Goal: Information Seeking & Learning: Understand process/instructions

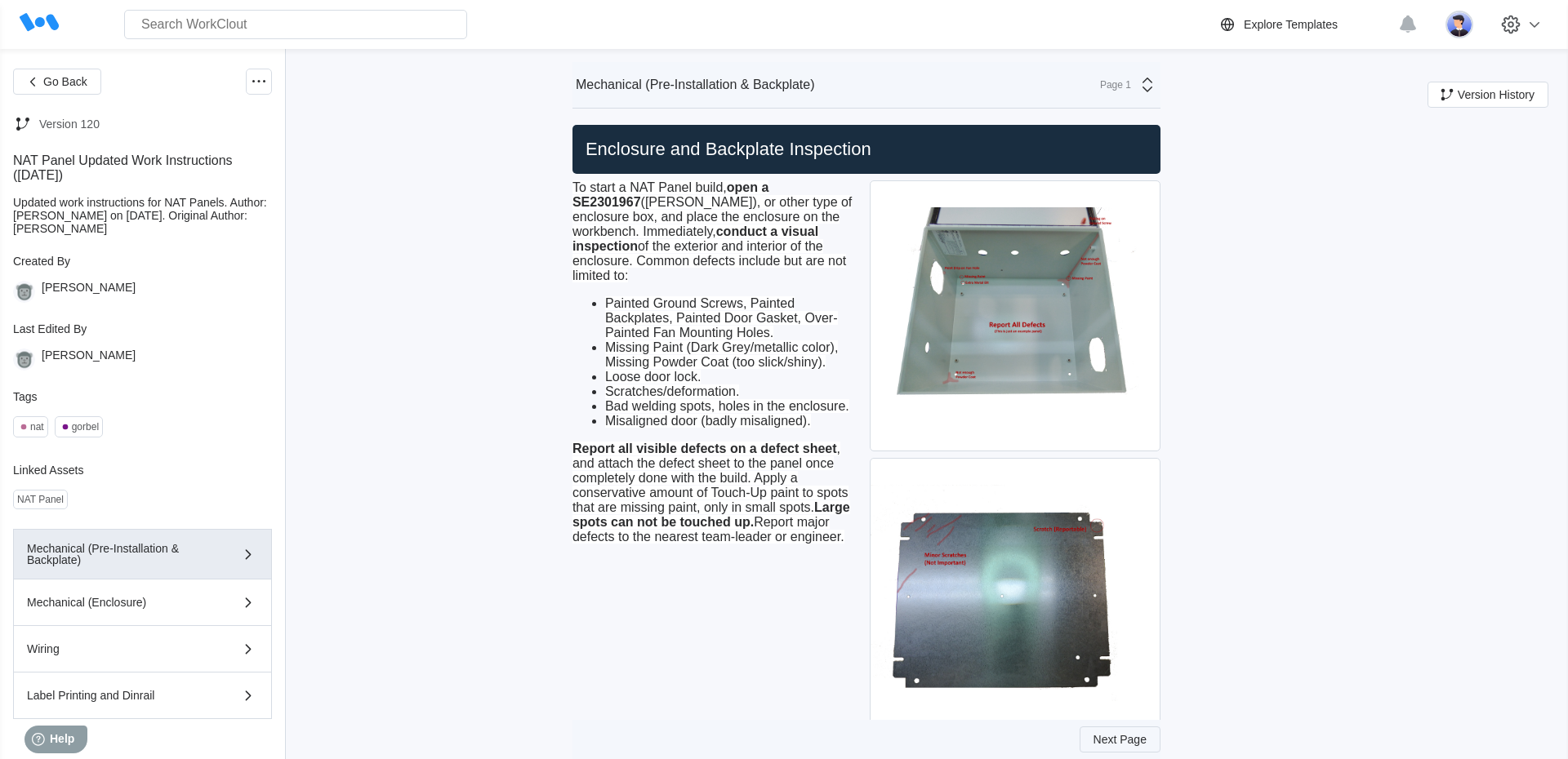
click at [1092, 730] on button "Next Page" at bounding box center [1120, 739] width 81 height 26
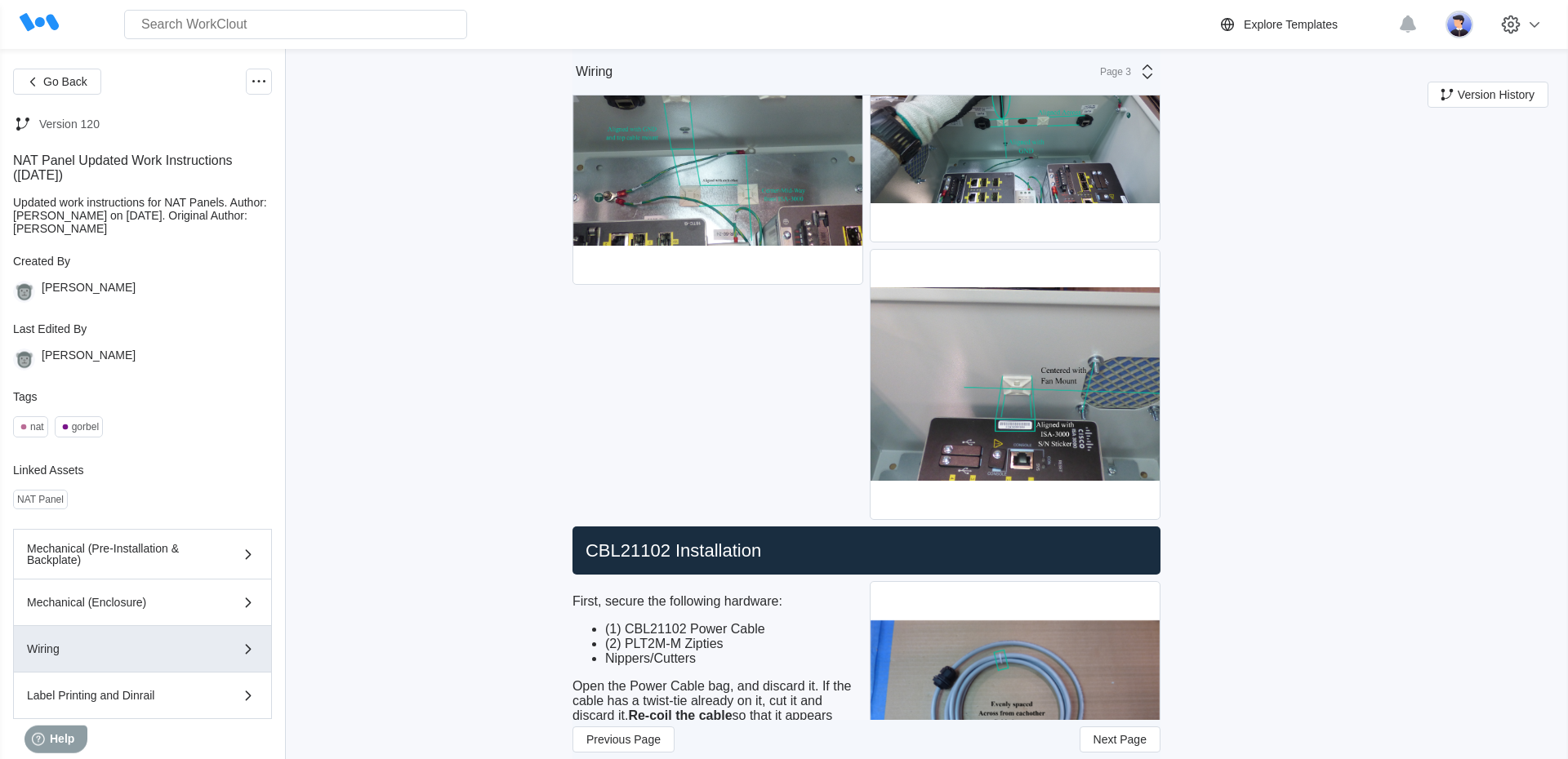
scroll to position [1257, 0]
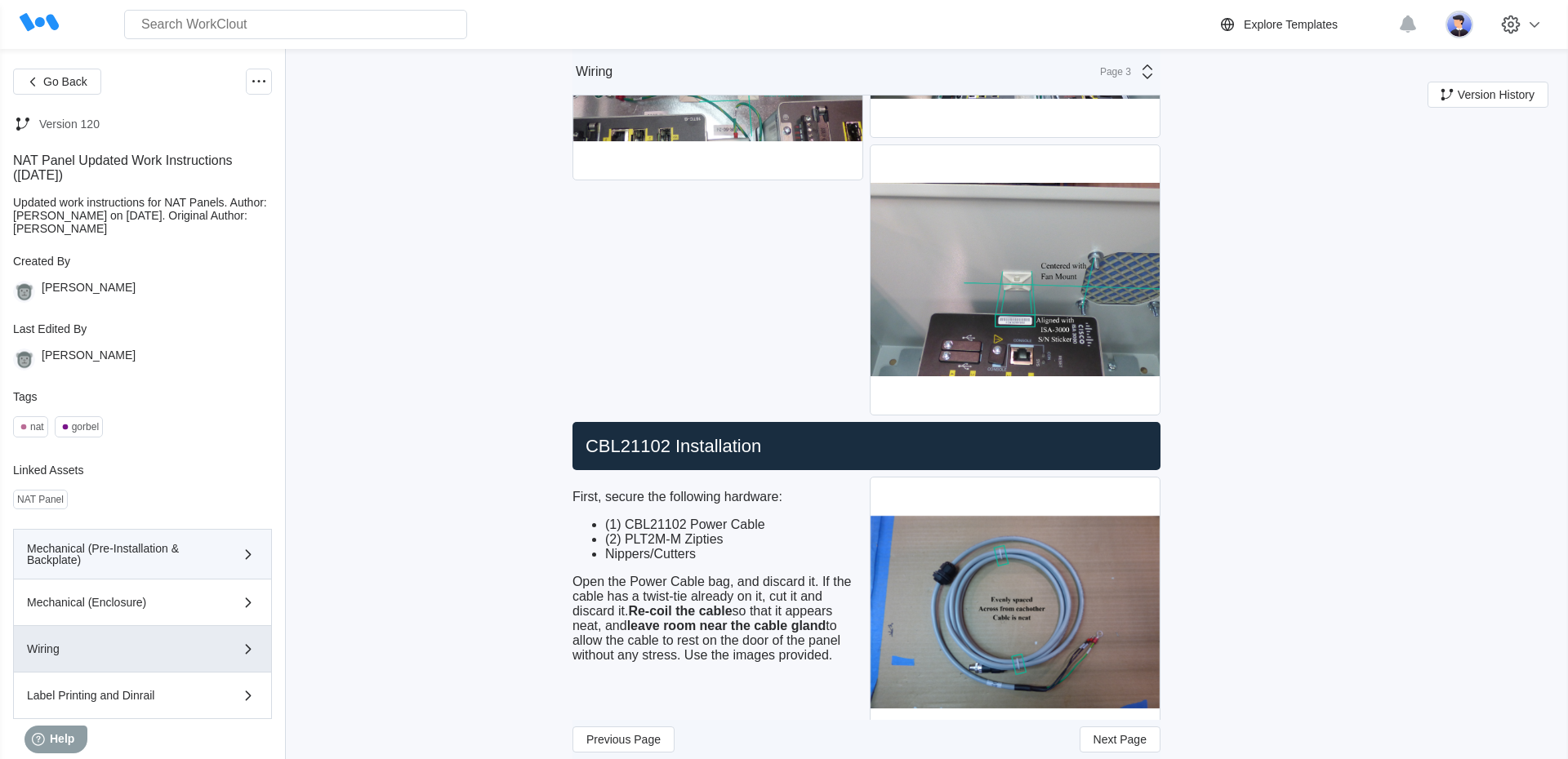
click at [221, 548] on button "Mechanical (Pre-Installation & Backplate)" at bounding box center [142, 554] width 259 height 51
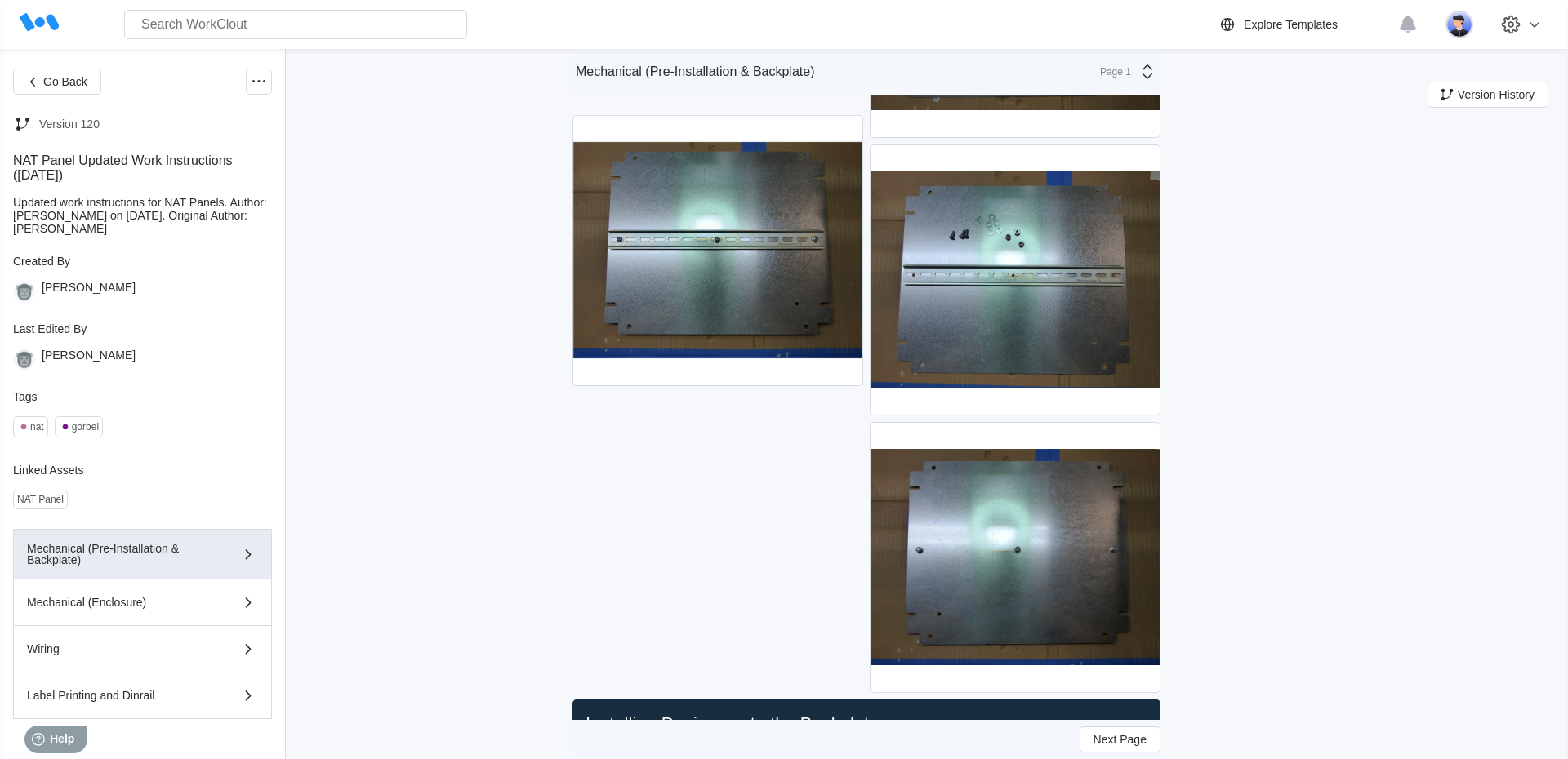
click at [655, 423] on div "Next, spray the backplate with [MEDICAL_DATA] alcohol and wipe the surface of t…" at bounding box center [718, 279] width 291 height 833
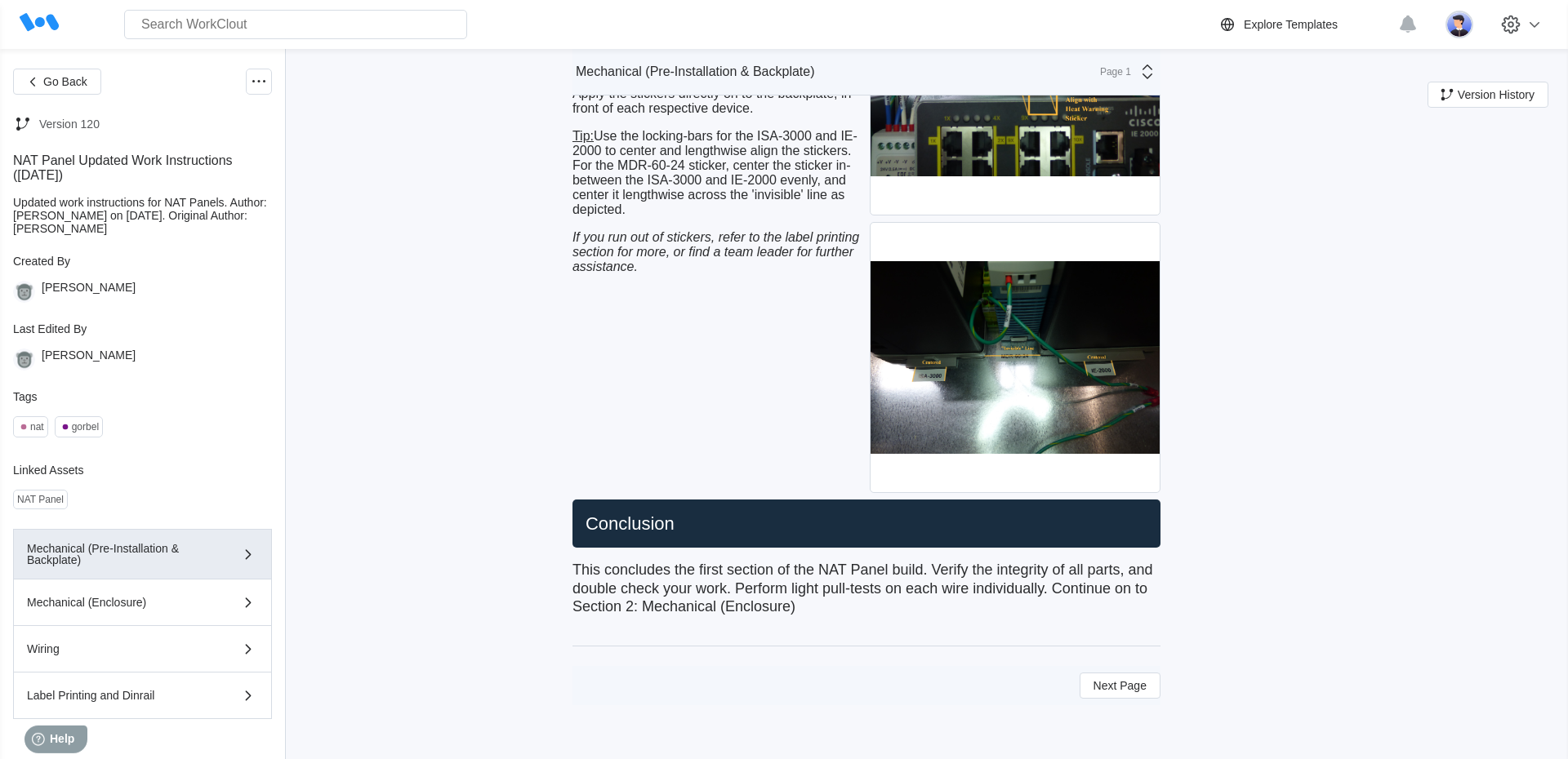
scroll to position [7520, 0]
click at [655, 423] on div "Next, gather one (1) ABM2S-A-D adhesive cable tie mount. Place it directly abov…" at bounding box center [718, 218] width 291 height 555
click at [1107, 677] on button "Next Page" at bounding box center [1120, 685] width 81 height 26
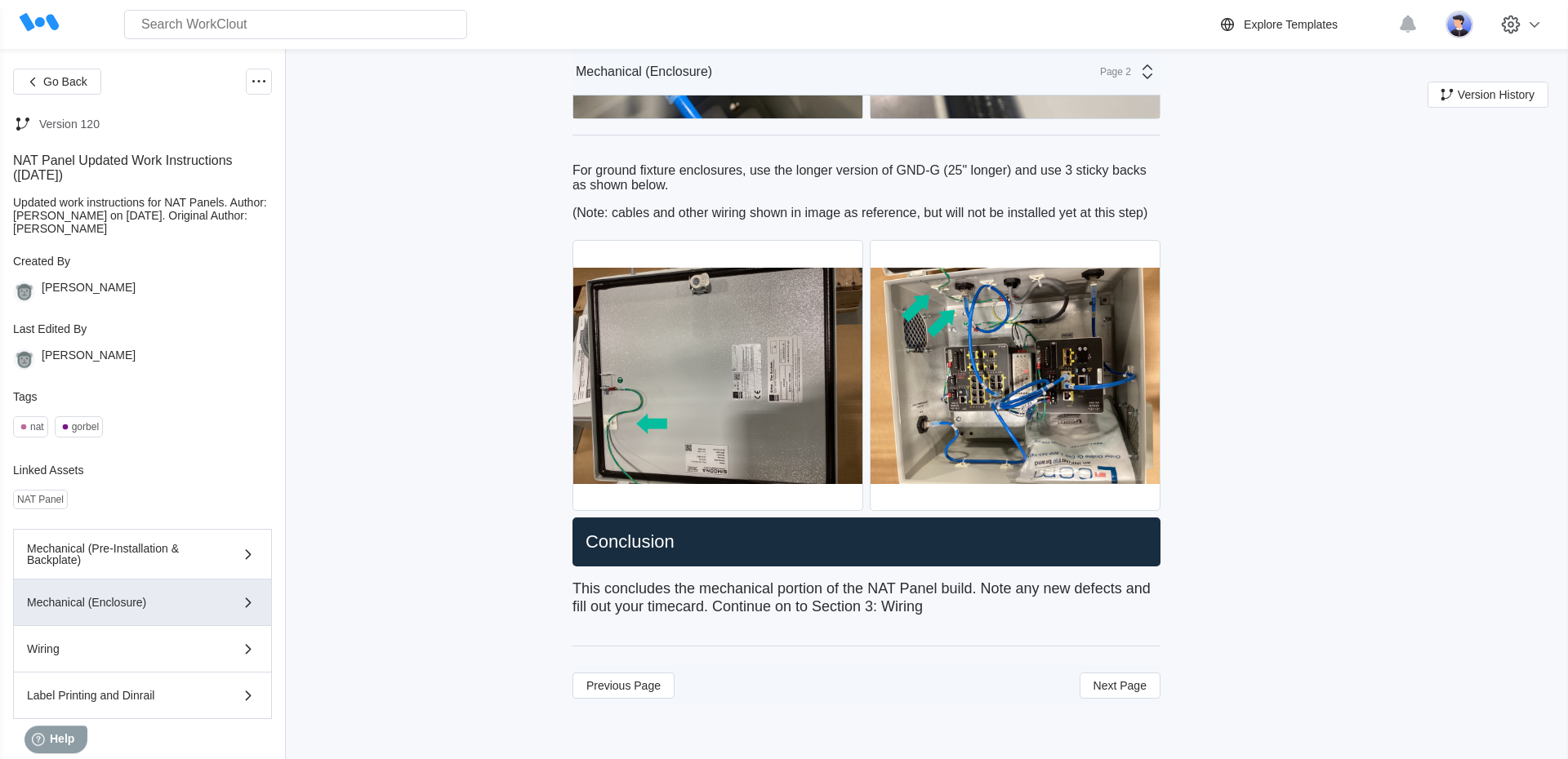
scroll to position [5462, 0]
click at [110, 547] on button "Mechanical (Pre-Installation & Backplate)" at bounding box center [142, 554] width 259 height 51
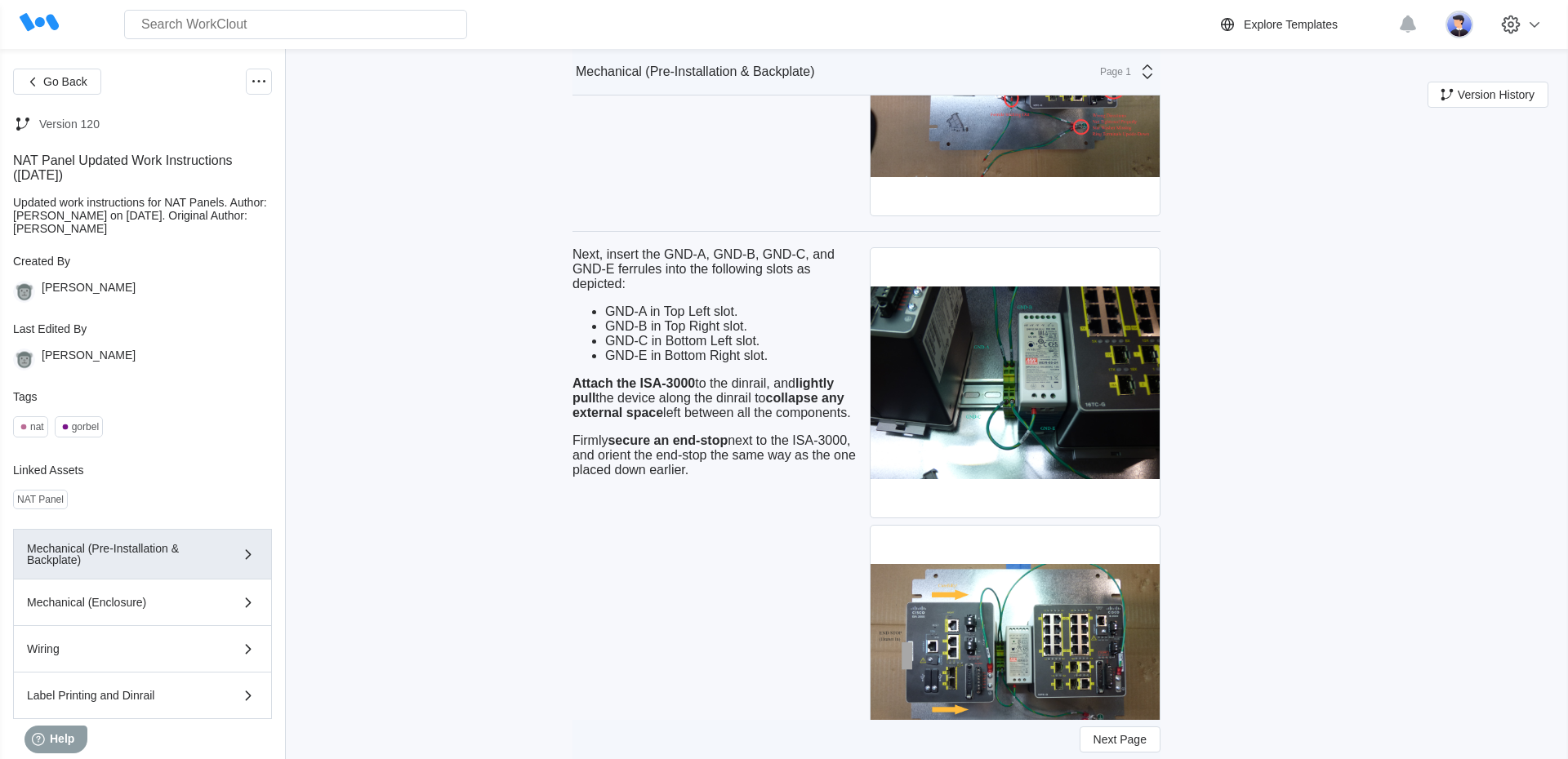
click at [715, 677] on div "Next, insert the GND-A, GND-B, GND-C, and GND-E ferrules into the following slo…" at bounding box center [718, 660] width 291 height 833
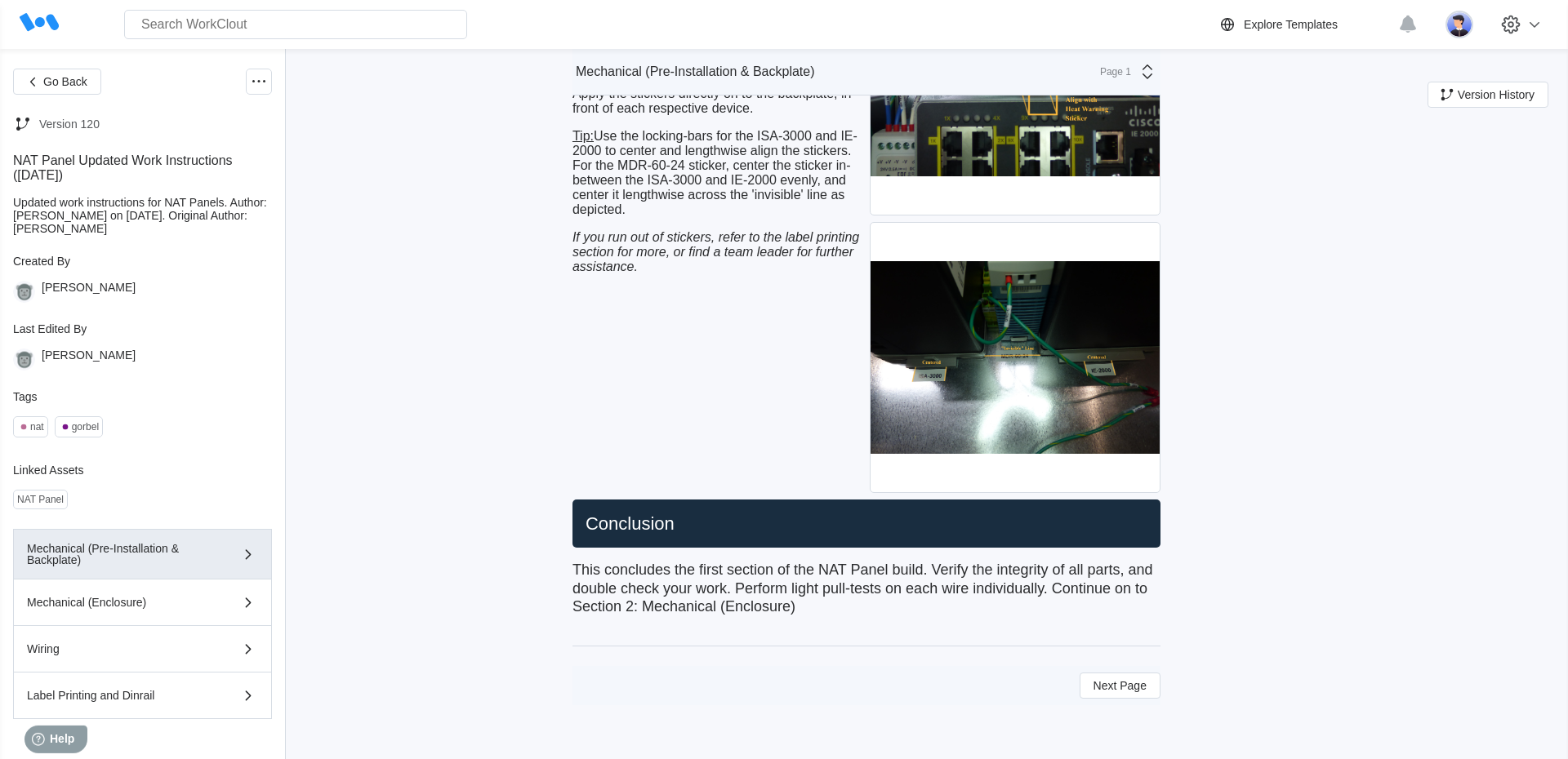
scroll to position [7520, 0]
click at [715, 677] on div "Next Page" at bounding box center [866, 685] width 588 height 39
click at [1121, 690] on span "Next Page" at bounding box center [1120, 685] width 53 height 11
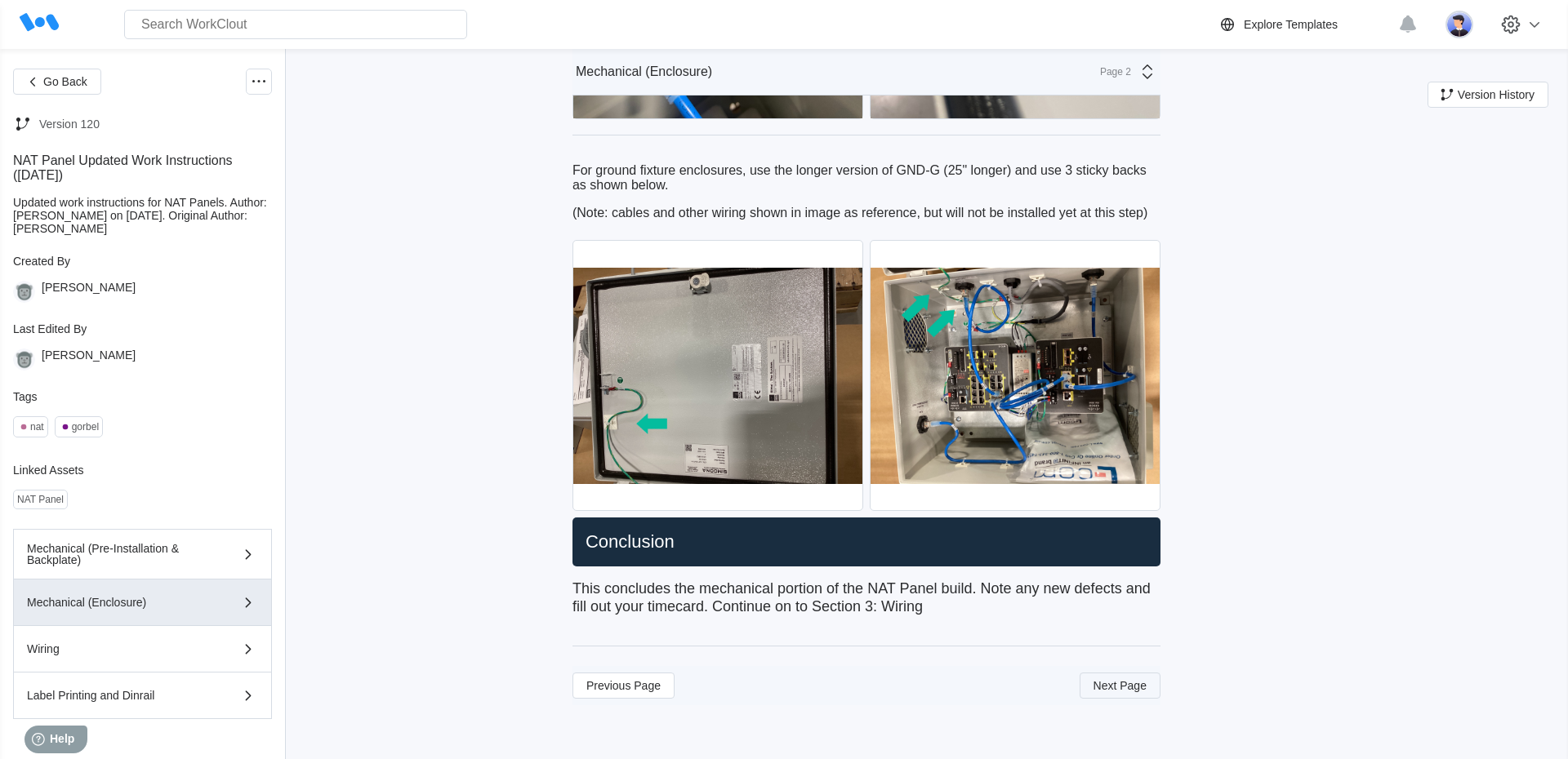
scroll to position [5346, 0]
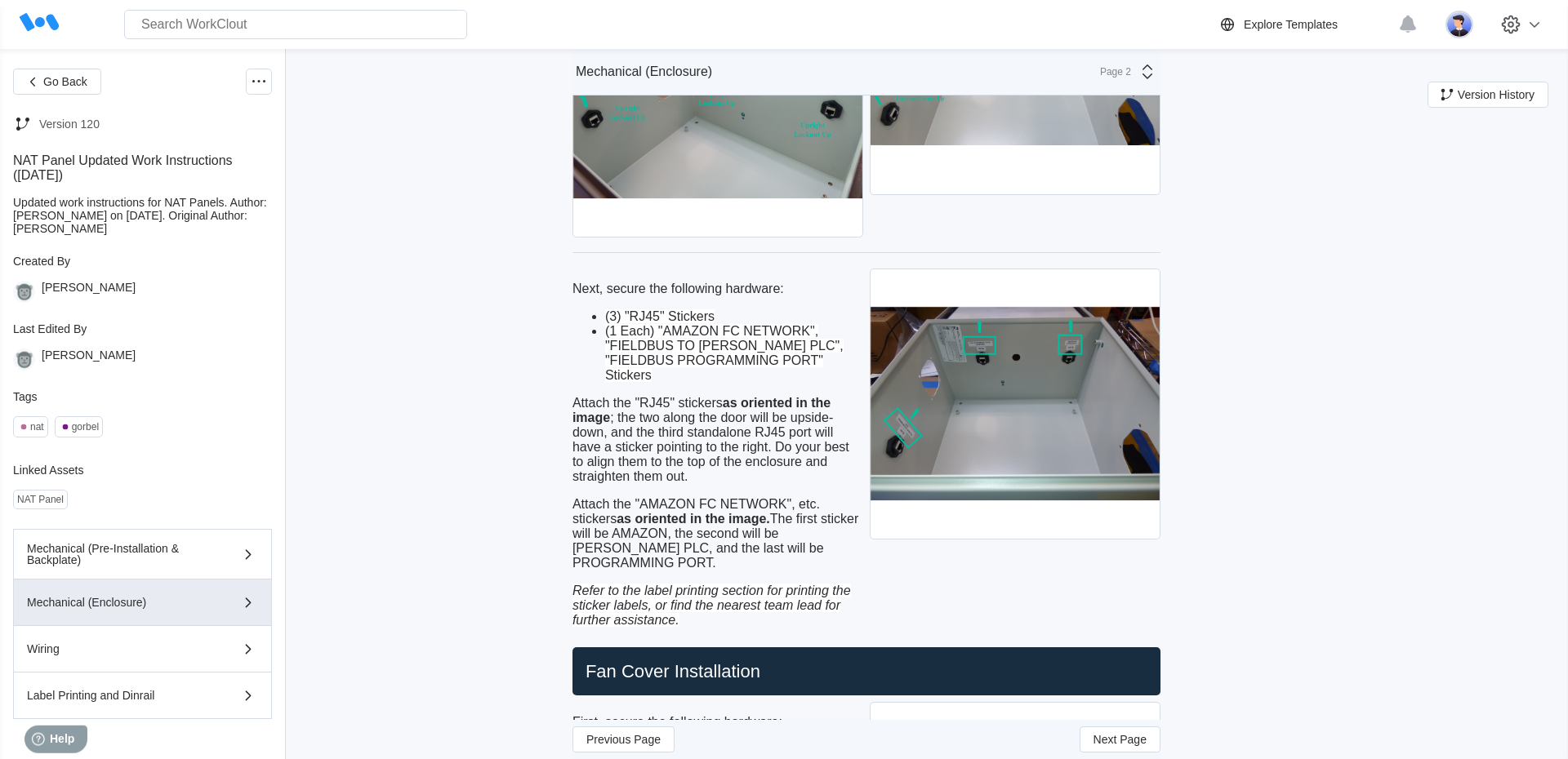
scroll to position [1954, 0]
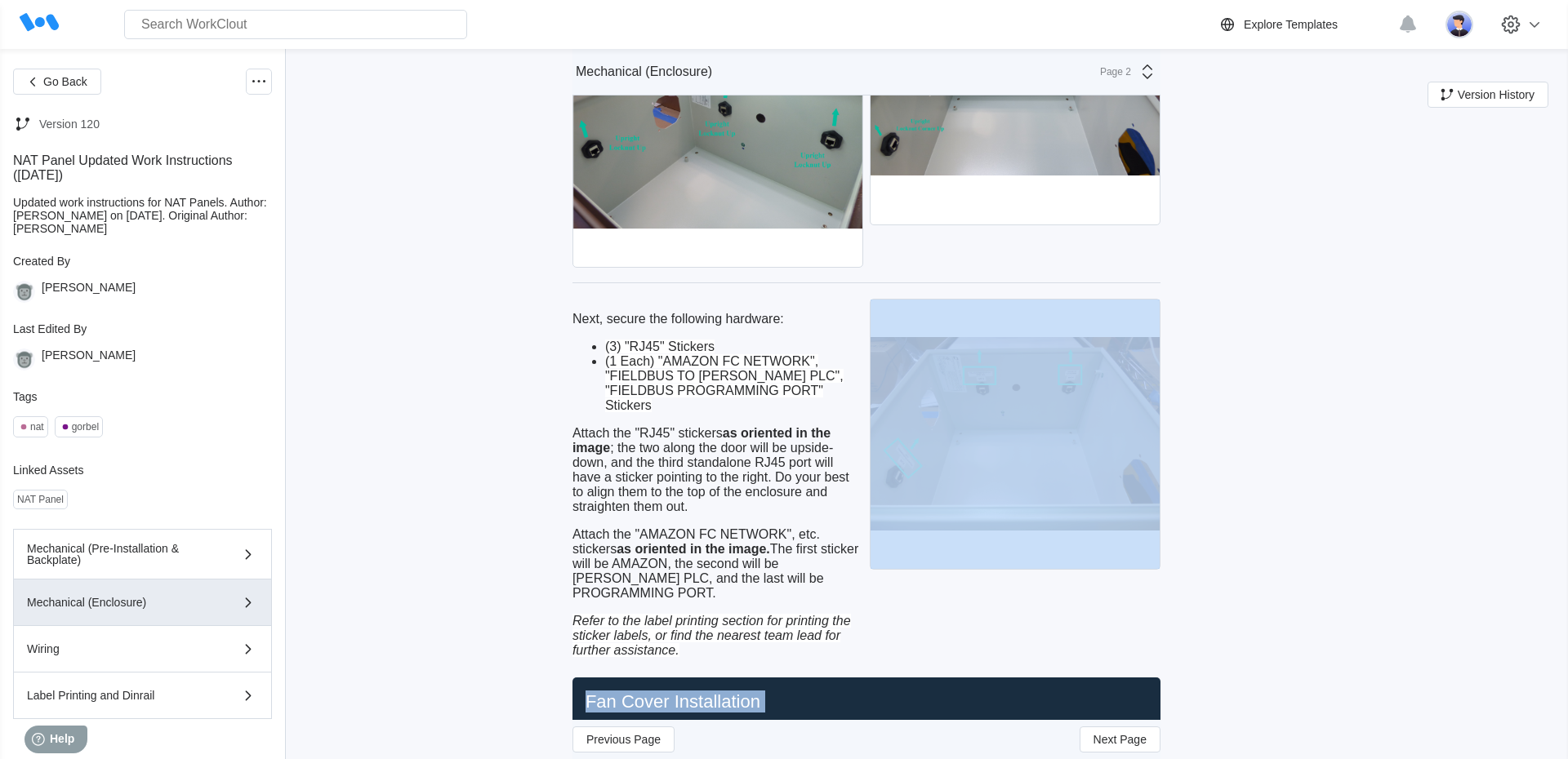
drag, startPoint x: 1371, startPoint y: 709, endPoint x: 1090, endPoint y: 479, distance: 363.1
click at [1015, 478] on img at bounding box center [1015, 435] width 289 height 270
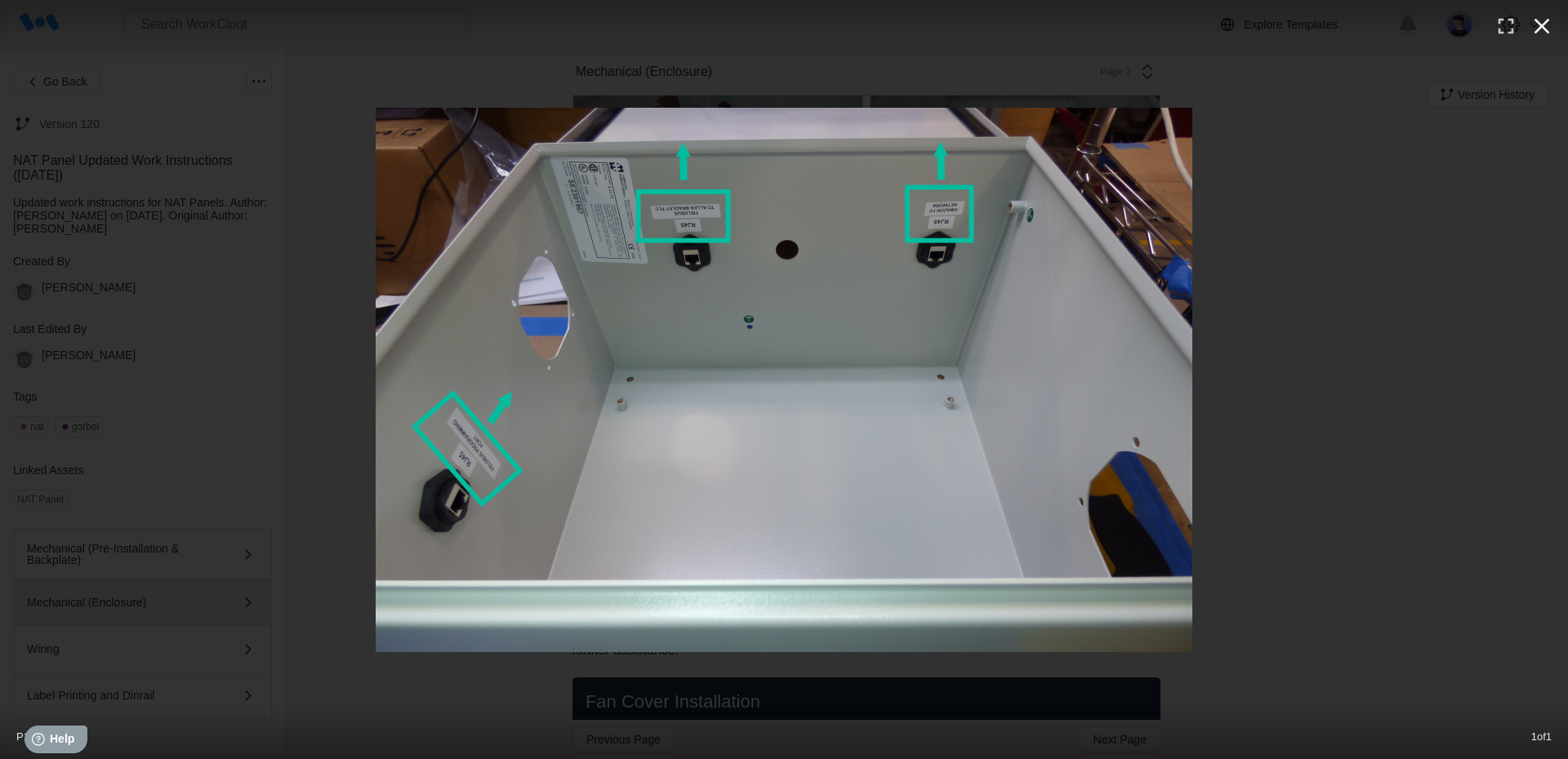
click at [1535, 29] on icon "button" at bounding box center [1542, 26] width 26 height 26
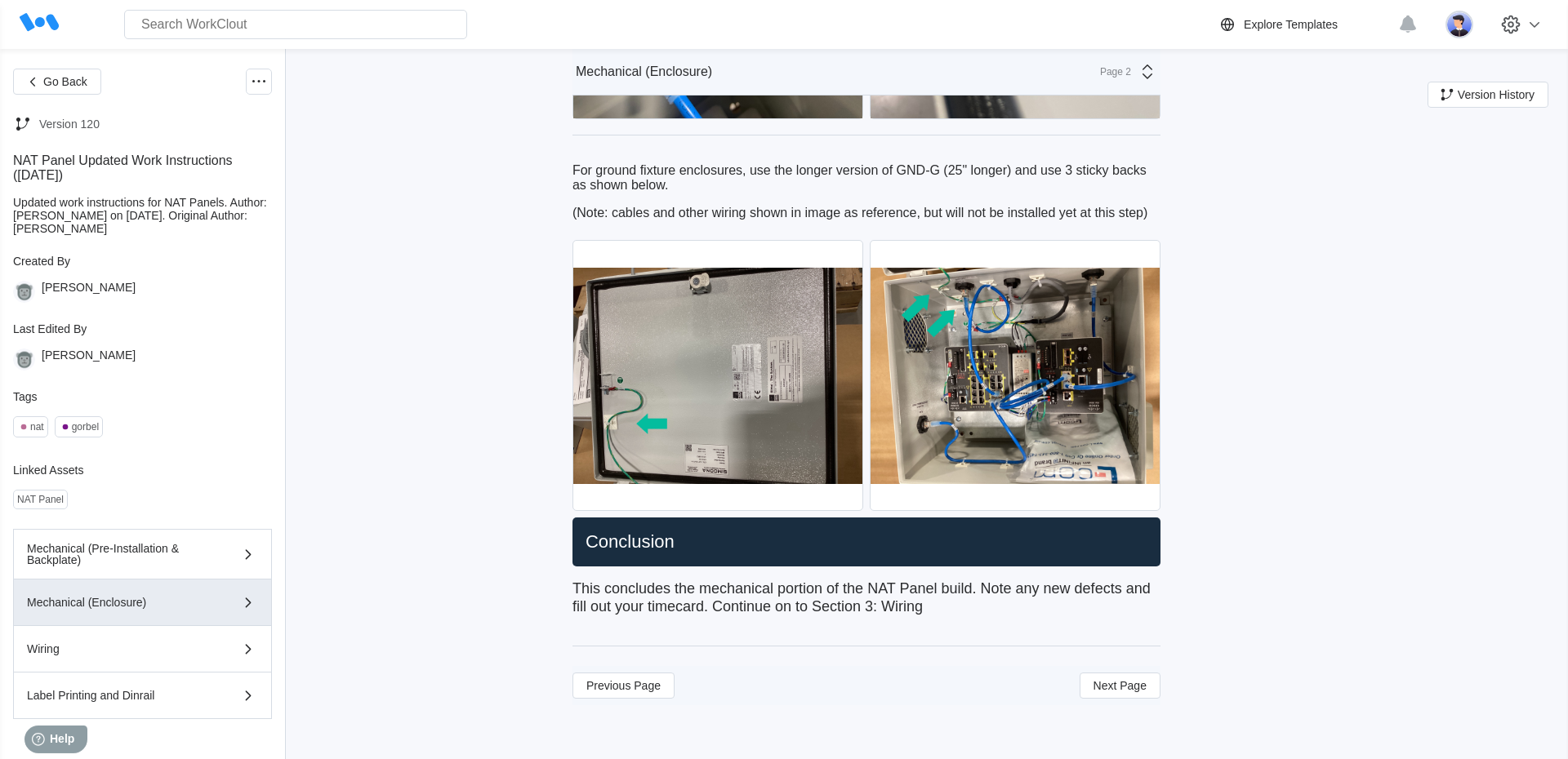
scroll to position [5462, 0]
click at [1133, 693] on button "Next Page" at bounding box center [1120, 685] width 81 height 26
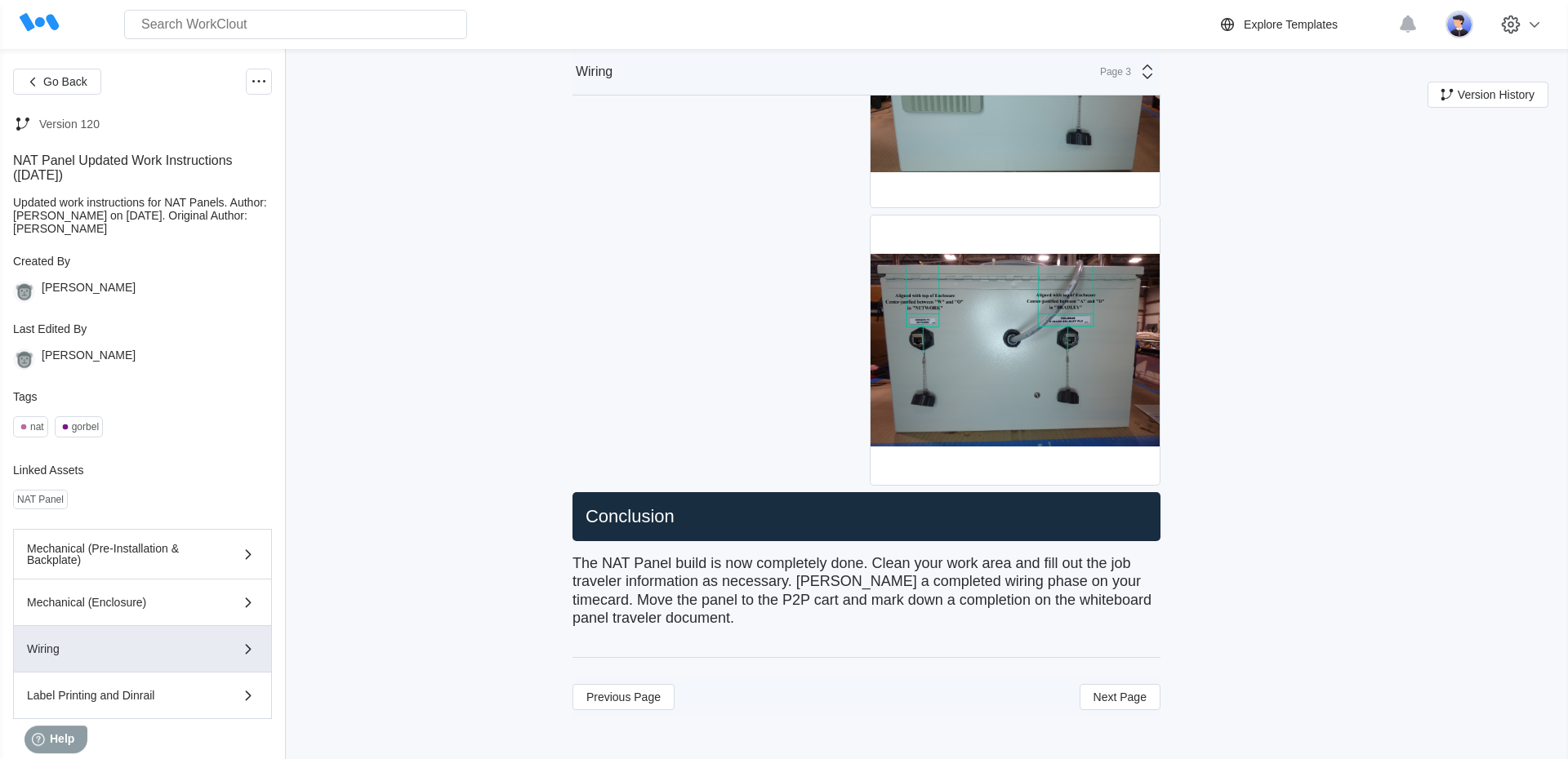
scroll to position [8014, 0]
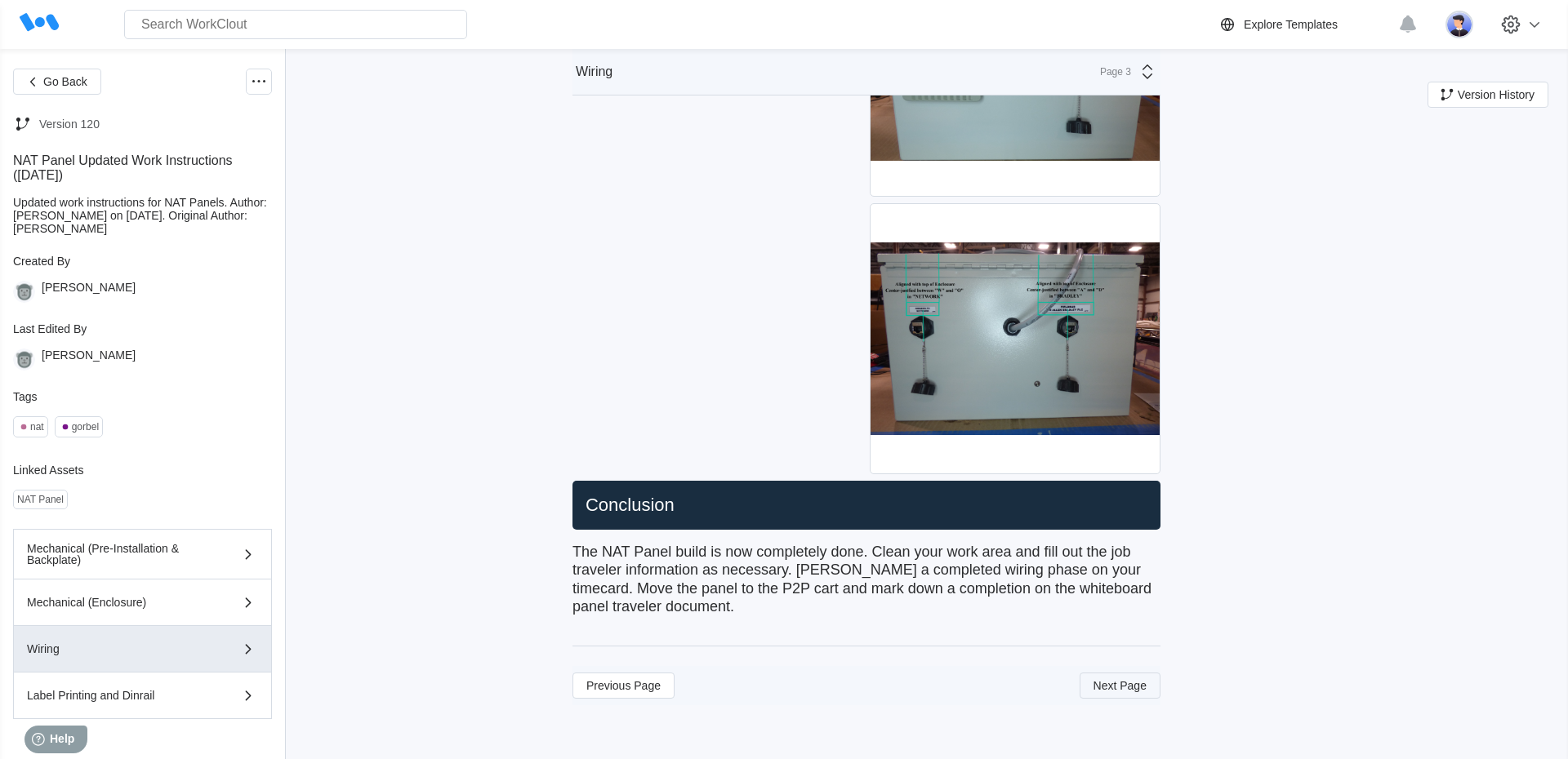
click at [1094, 690] on span "Next Page" at bounding box center [1120, 685] width 53 height 11
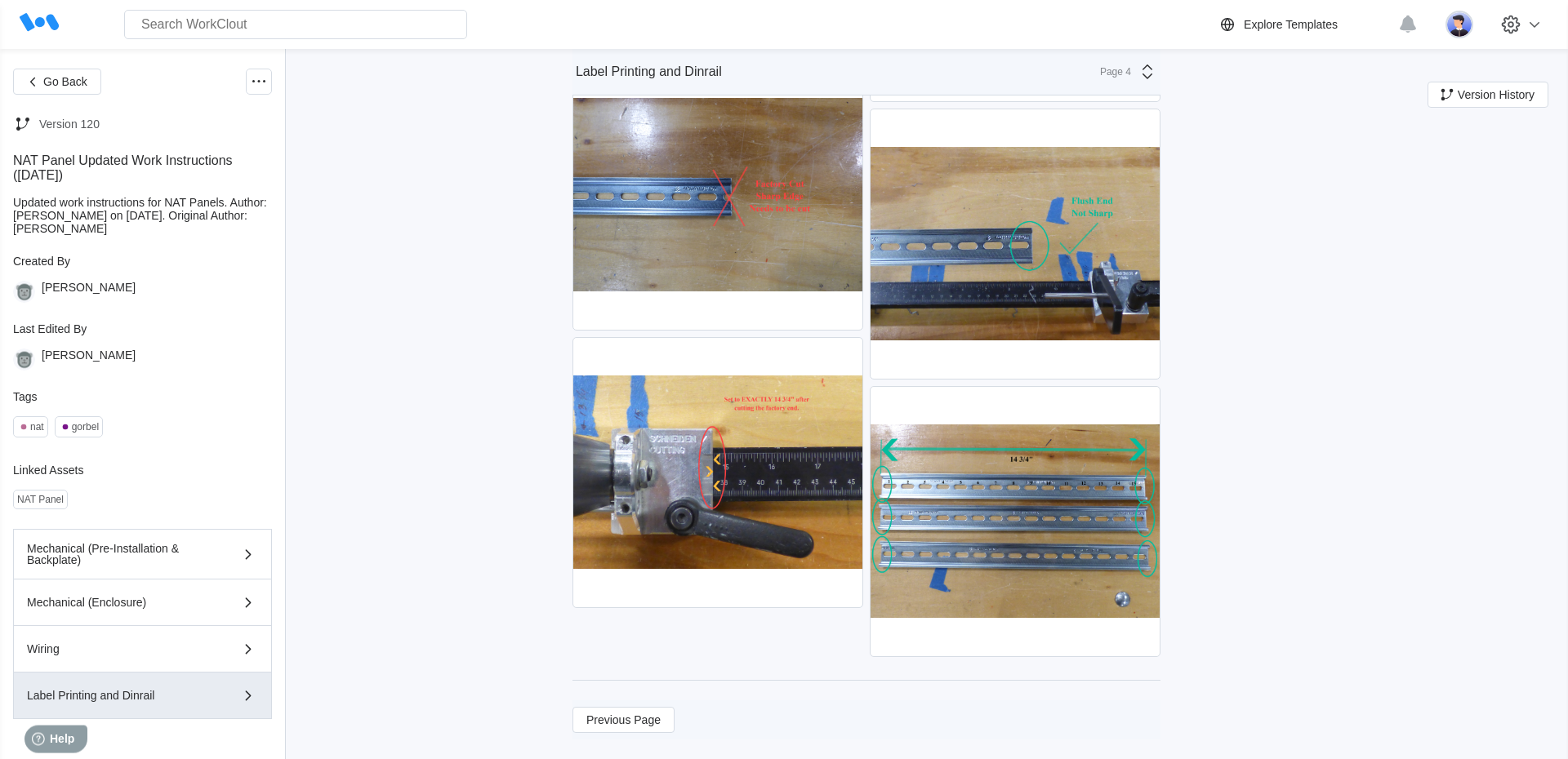
scroll to position [4723, 0]
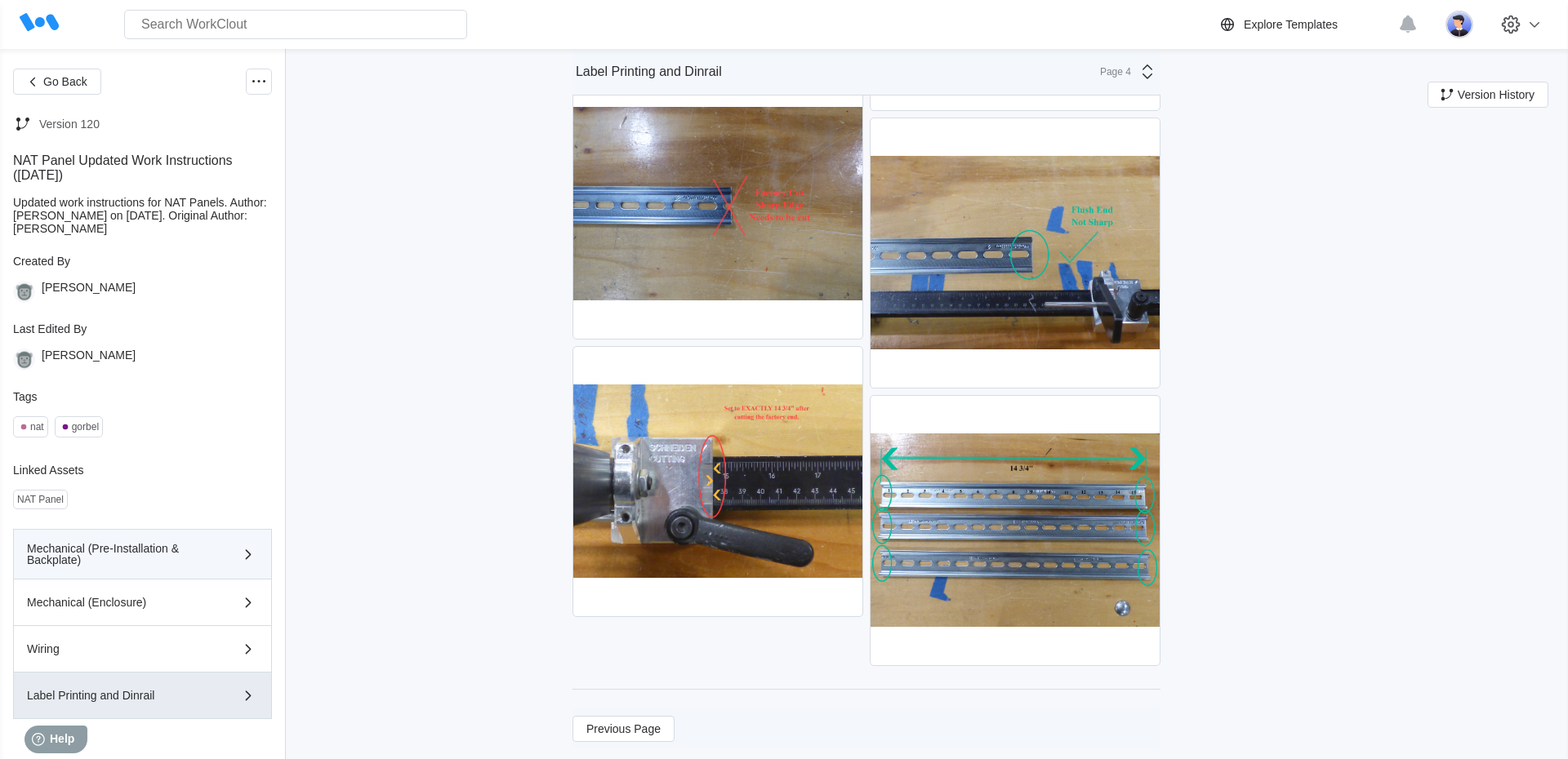
click at [164, 558] on div "Mechanical (Pre-Installation & Backplate)" at bounding box center [119, 554] width 185 height 23
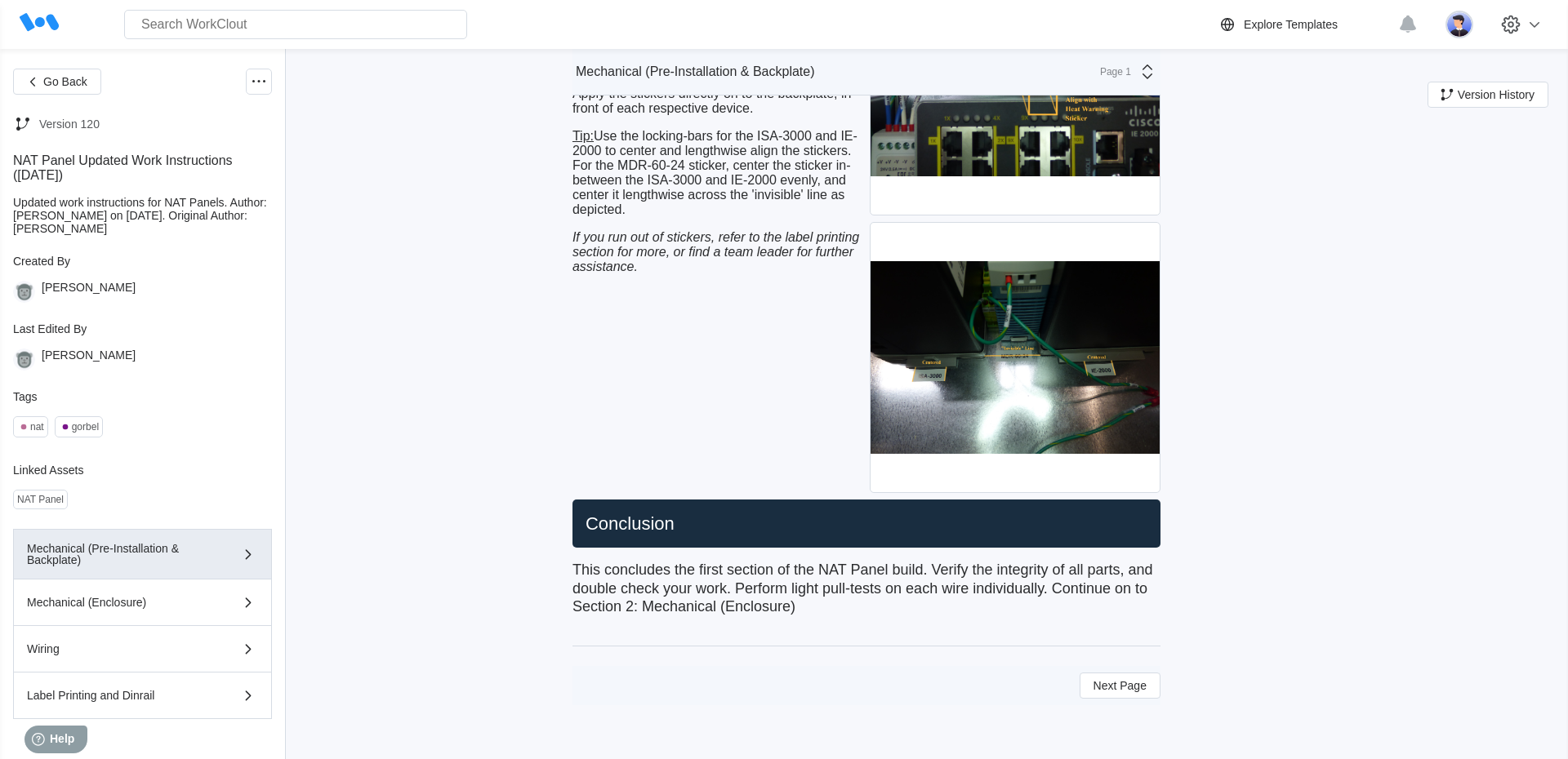
scroll to position [7520, 0]
click at [1105, 689] on span "Next Page" at bounding box center [1120, 685] width 53 height 11
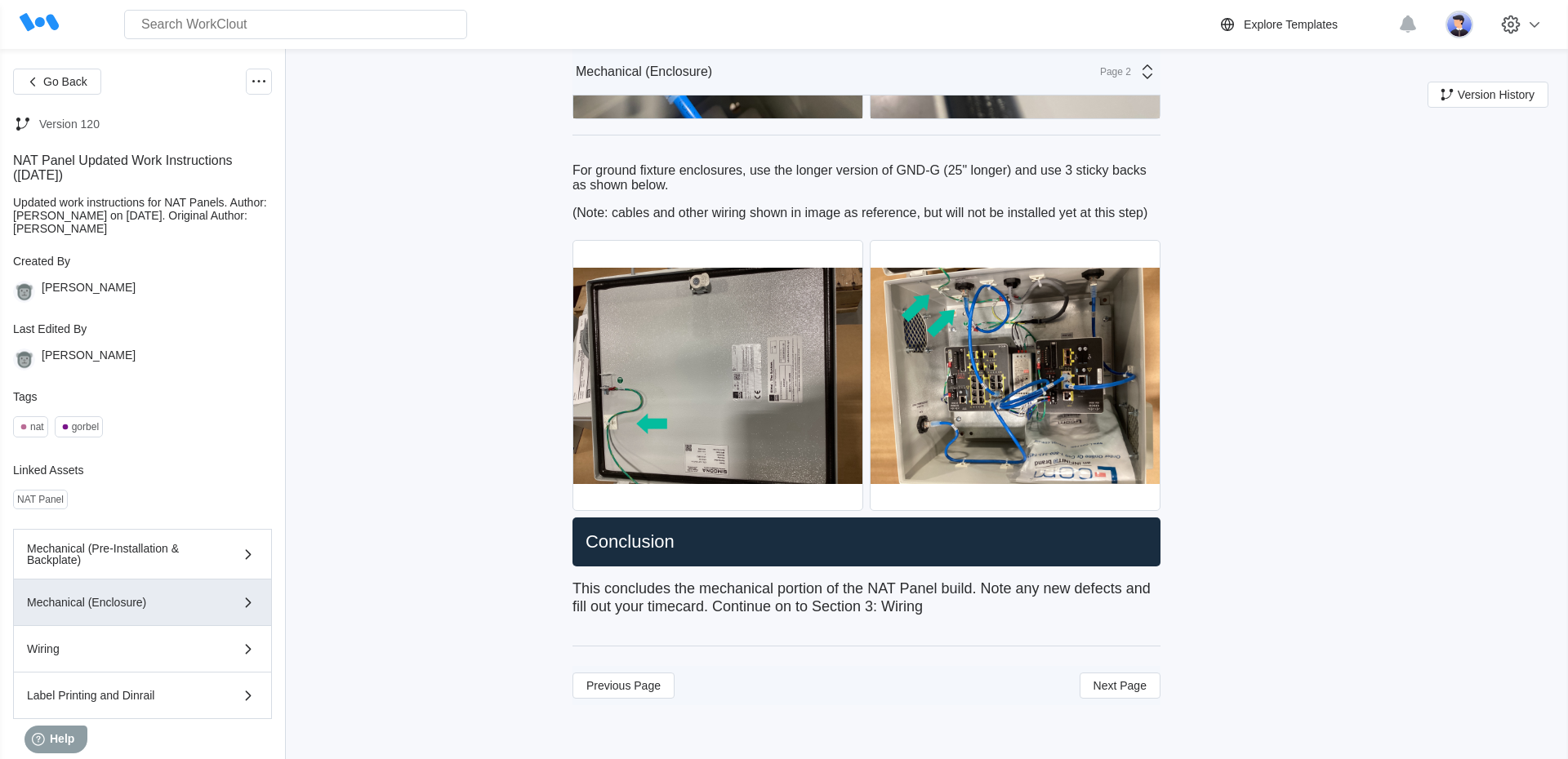
scroll to position [315, 0]
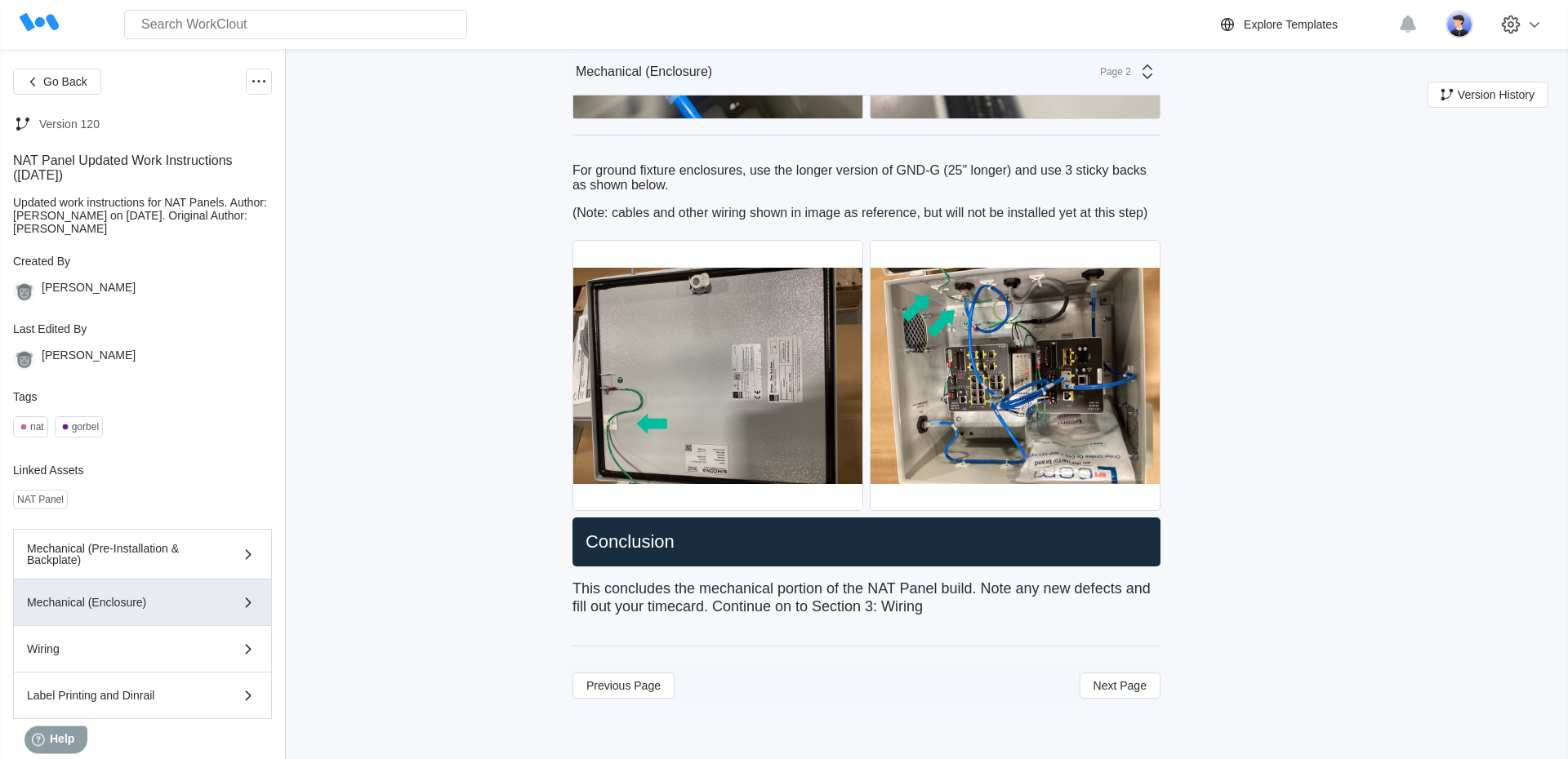
scroll to position [5462, 0]
drag, startPoint x: 1495, startPoint y: 136, endPoint x: 1333, endPoint y: 416, distance: 323.5
click at [1146, 690] on button "Next Page" at bounding box center [1120, 685] width 81 height 26
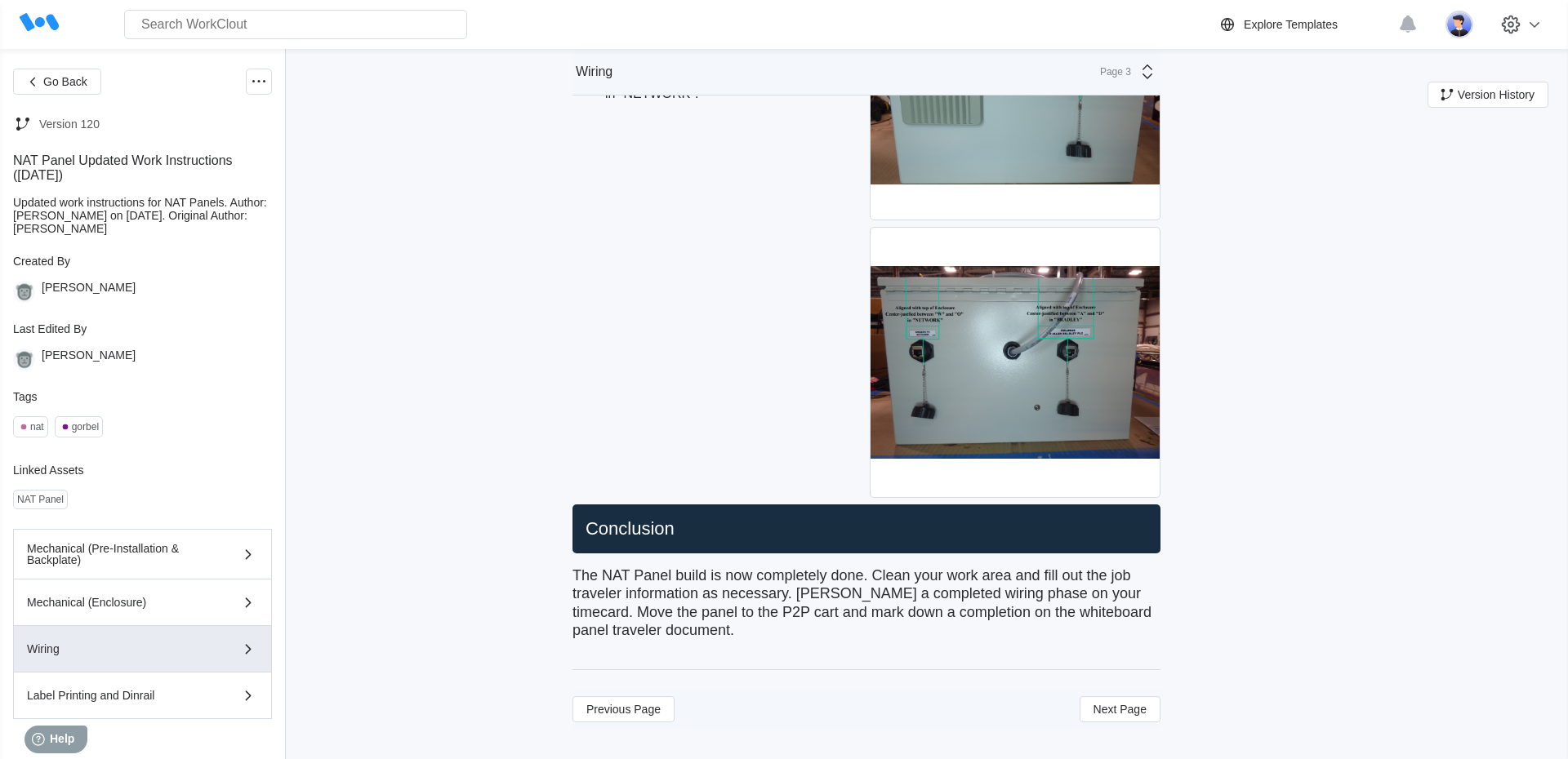
scroll to position [8014, 0]
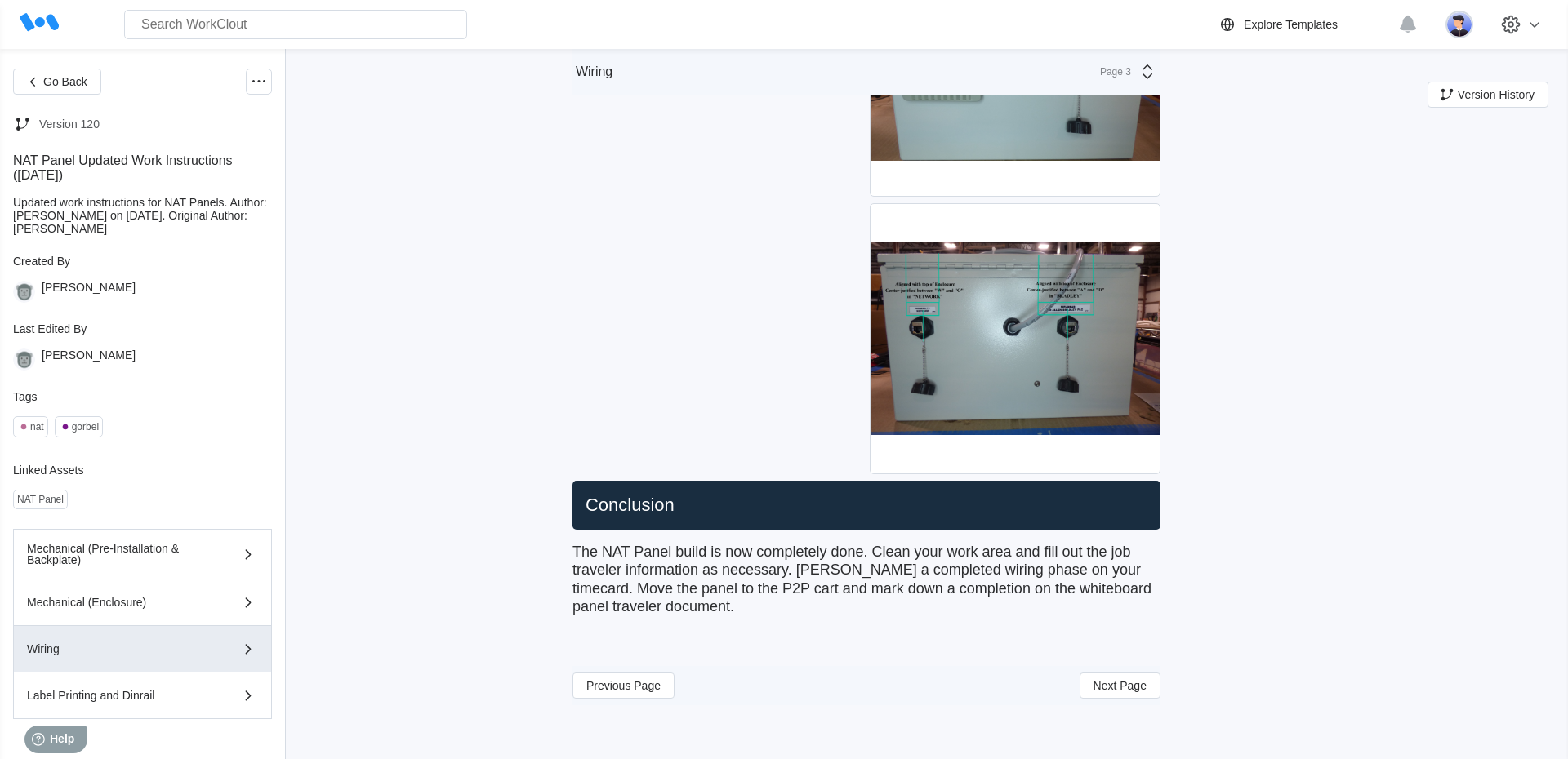
click at [1127, 691] on span "Next Page" at bounding box center [1120, 685] width 53 height 11
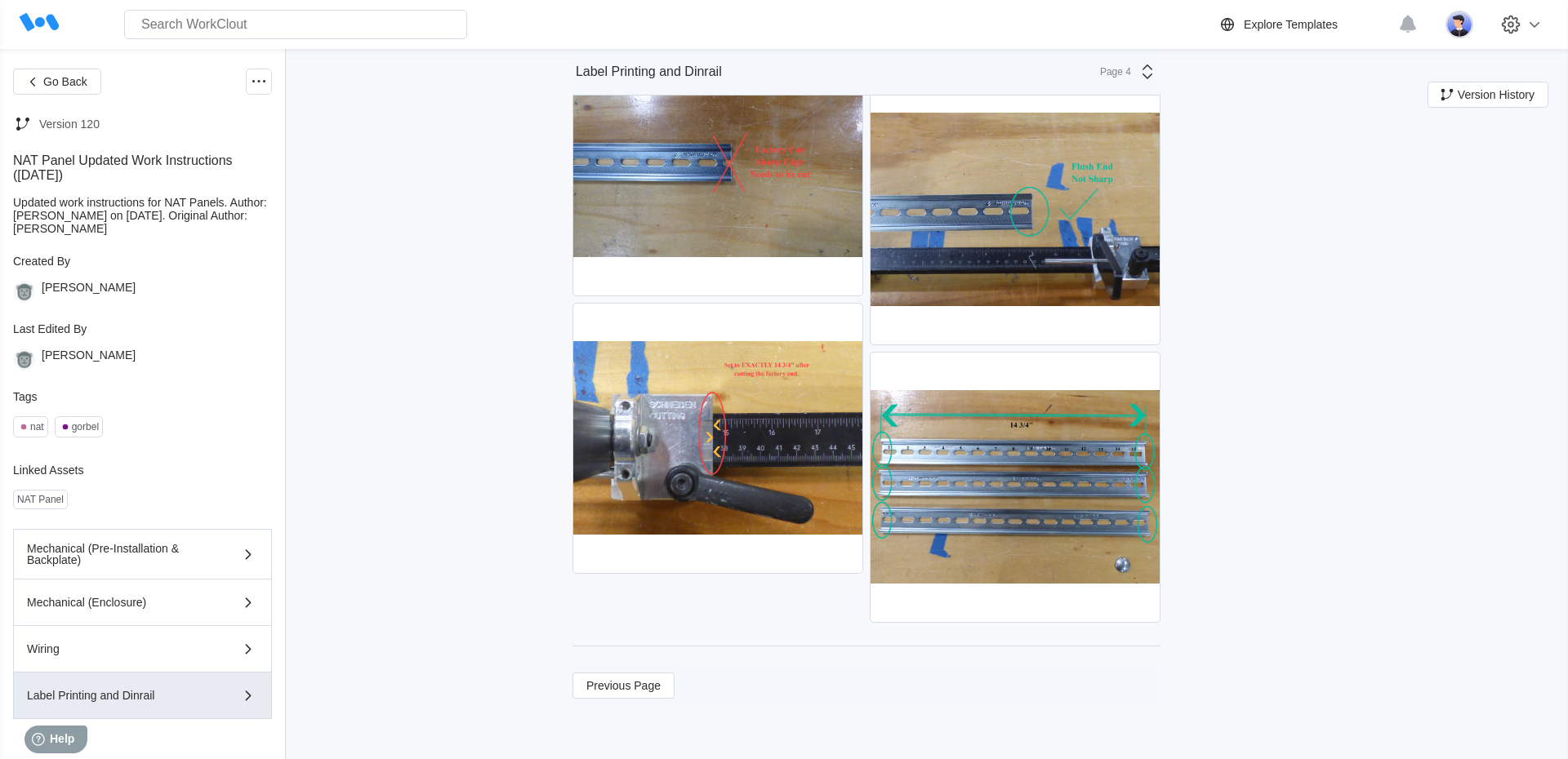
scroll to position [4770, 0]
click at [182, 560] on div "Mechanical (Pre-Installation & Backplate)" at bounding box center [119, 554] width 185 height 23
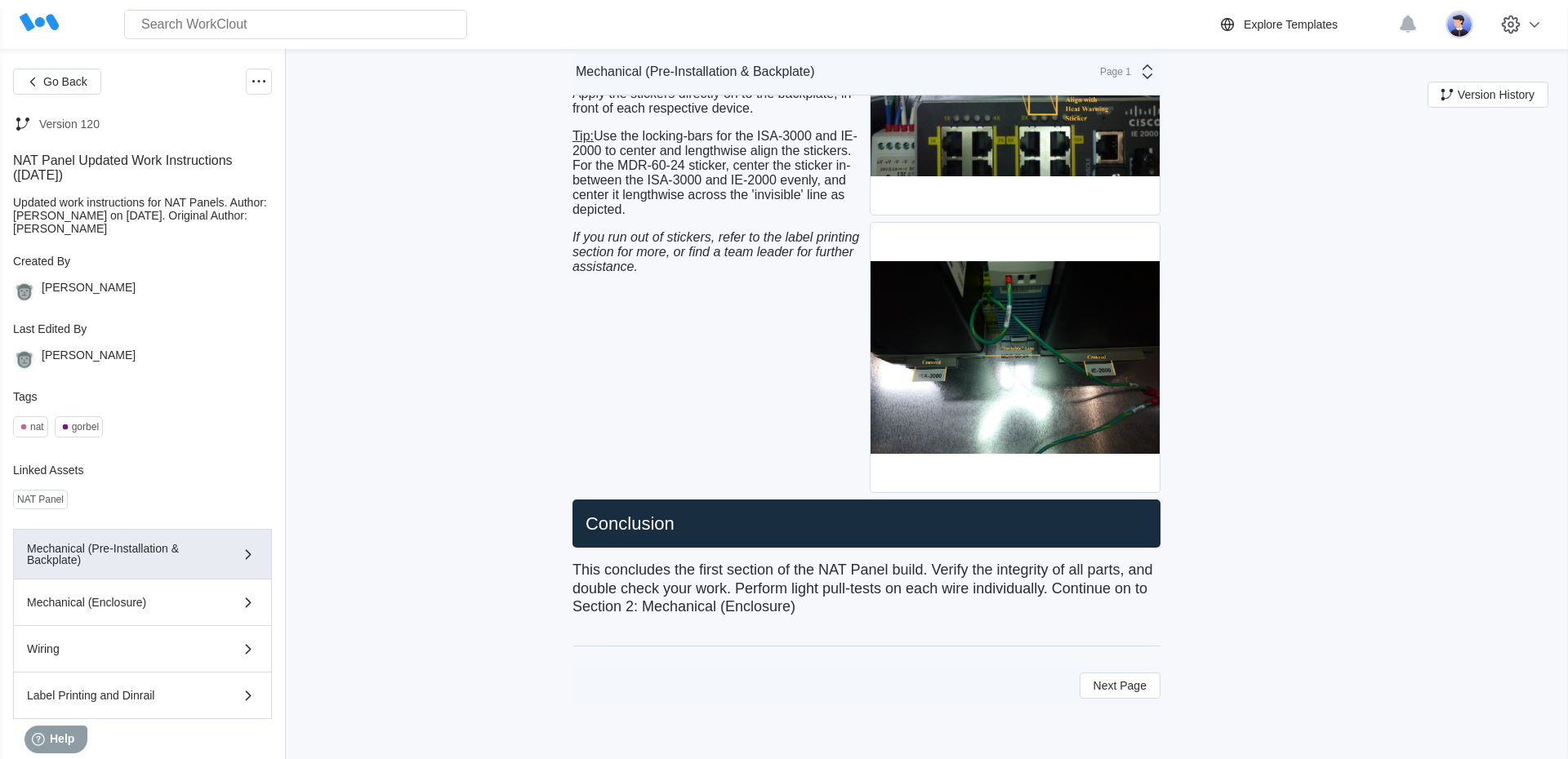
scroll to position [7520, 0]
click at [1132, 697] on button "Next Page" at bounding box center [1120, 685] width 81 height 26
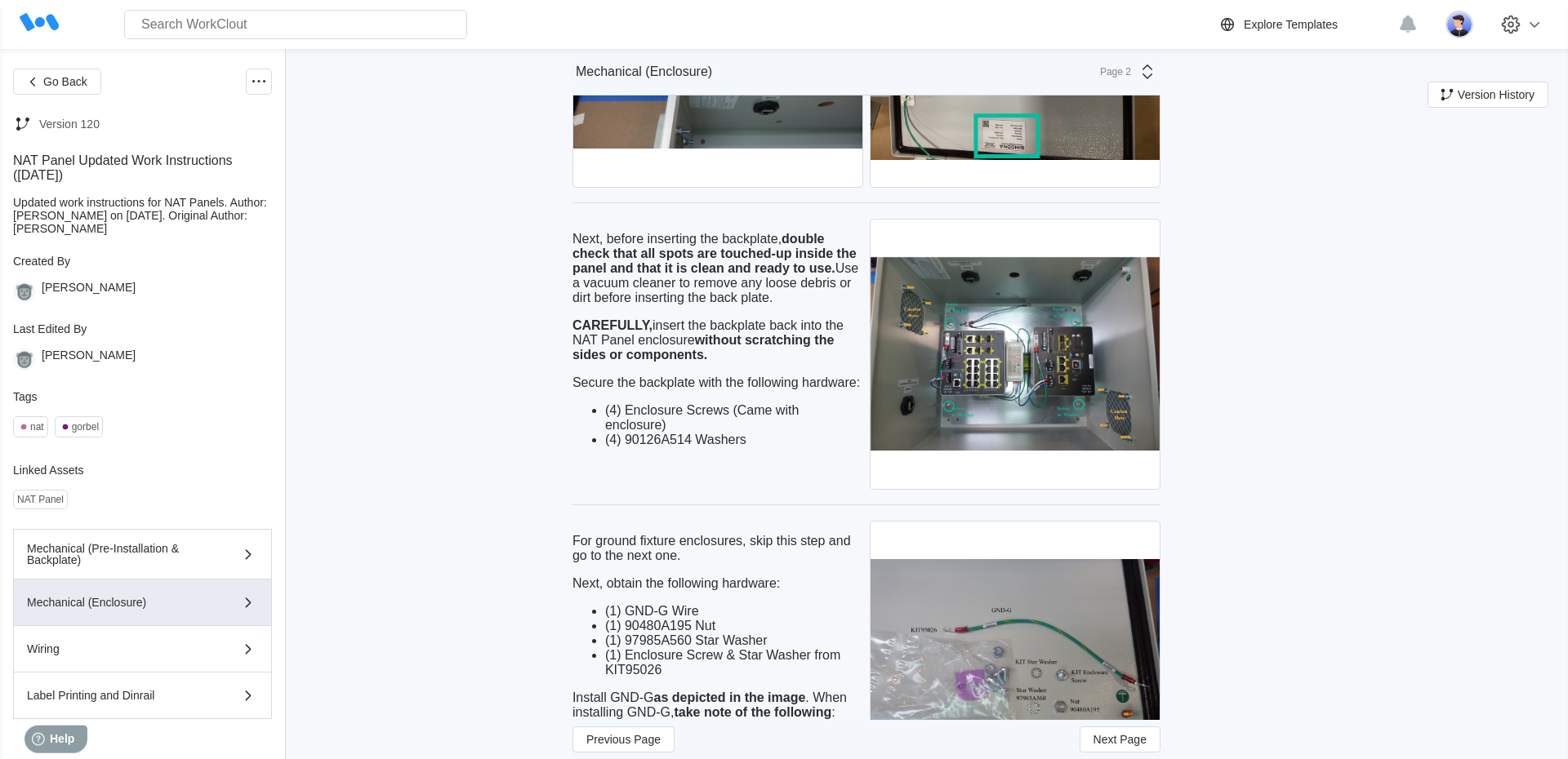
scroll to position [3926, 0]
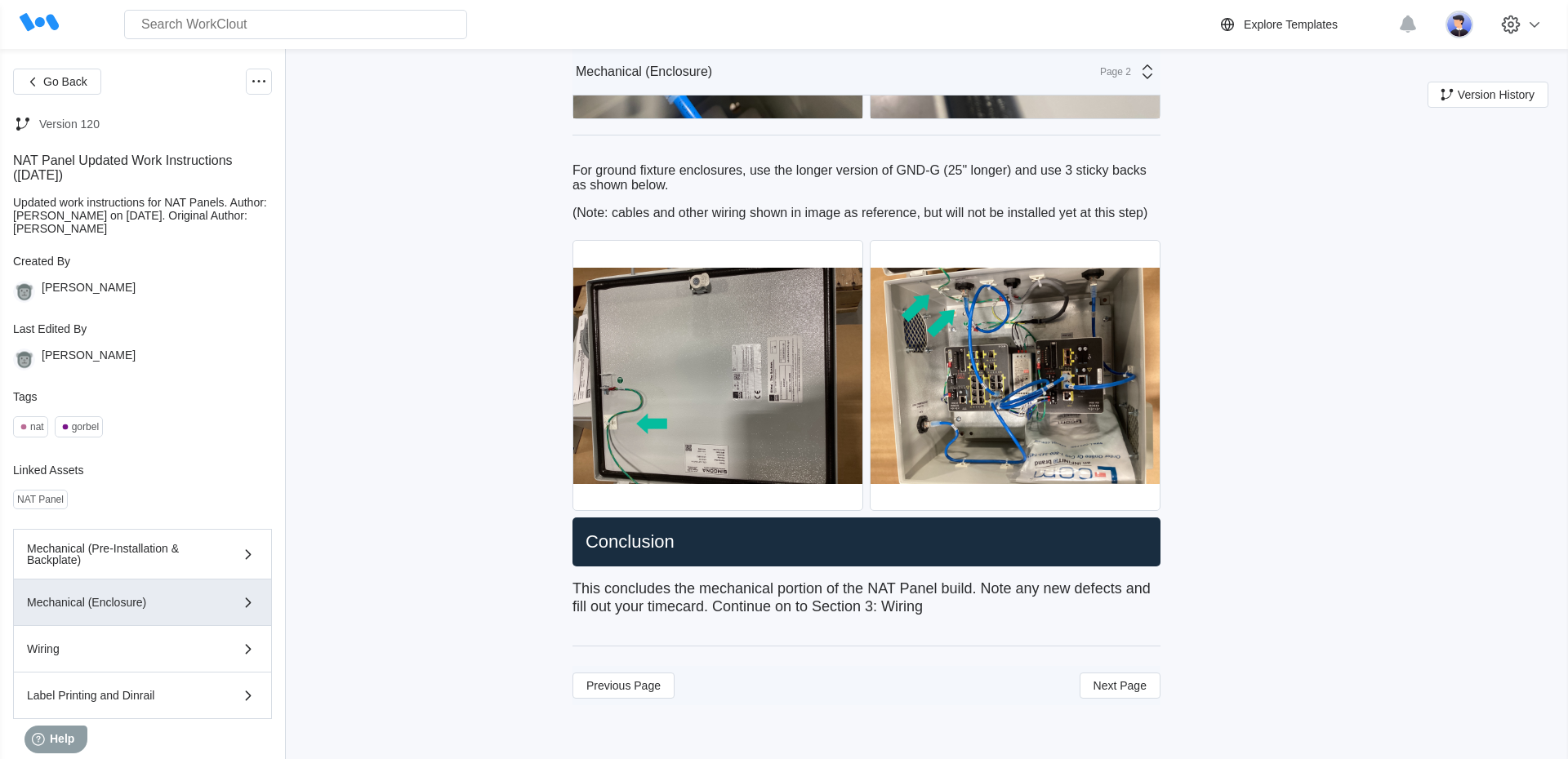
scroll to position [5462, 0]
click at [20, 578] on button "Mechanical (Pre-Installation & Backplate)" at bounding box center [142, 554] width 259 height 51
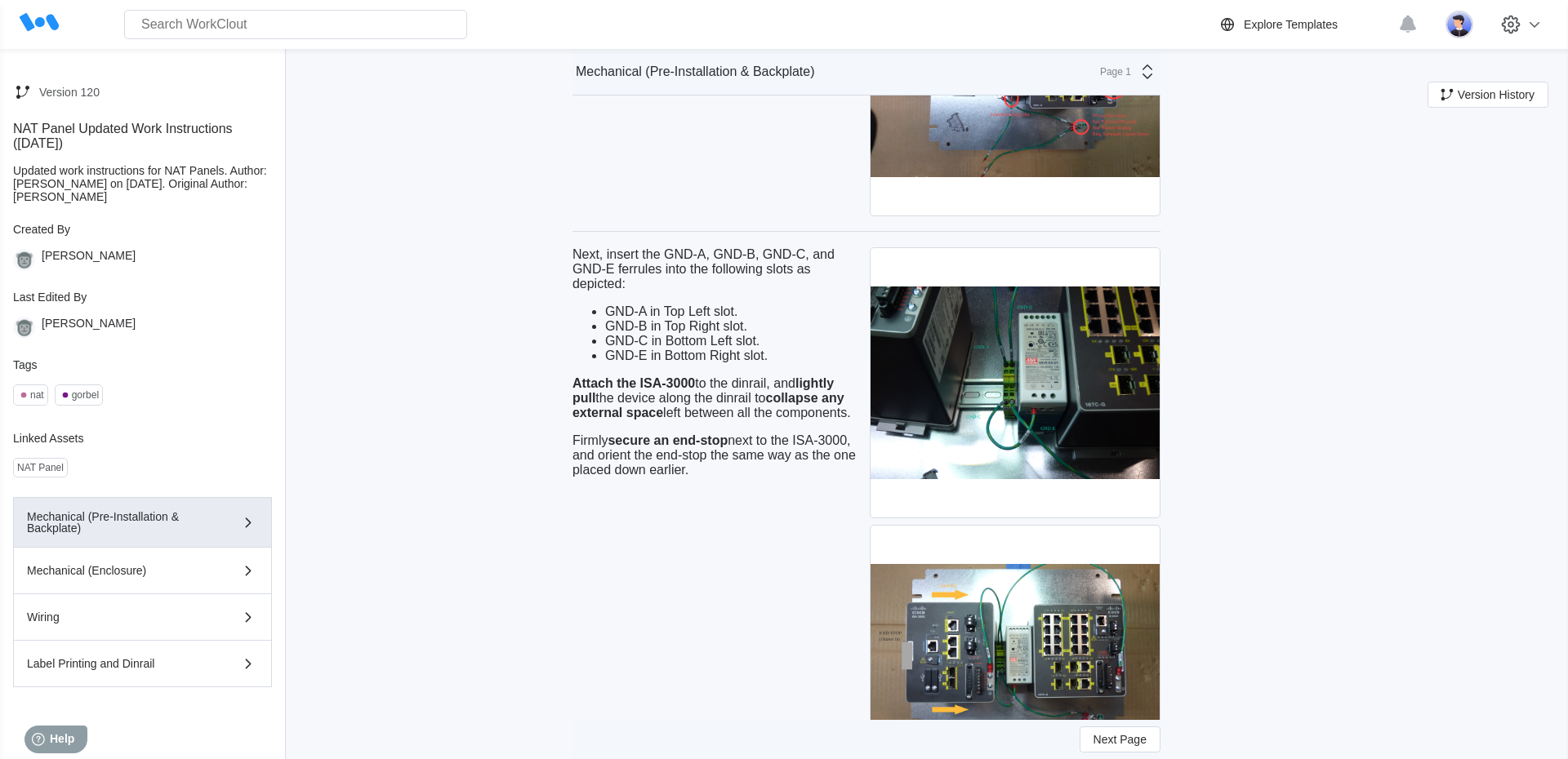
scroll to position [40, 0]
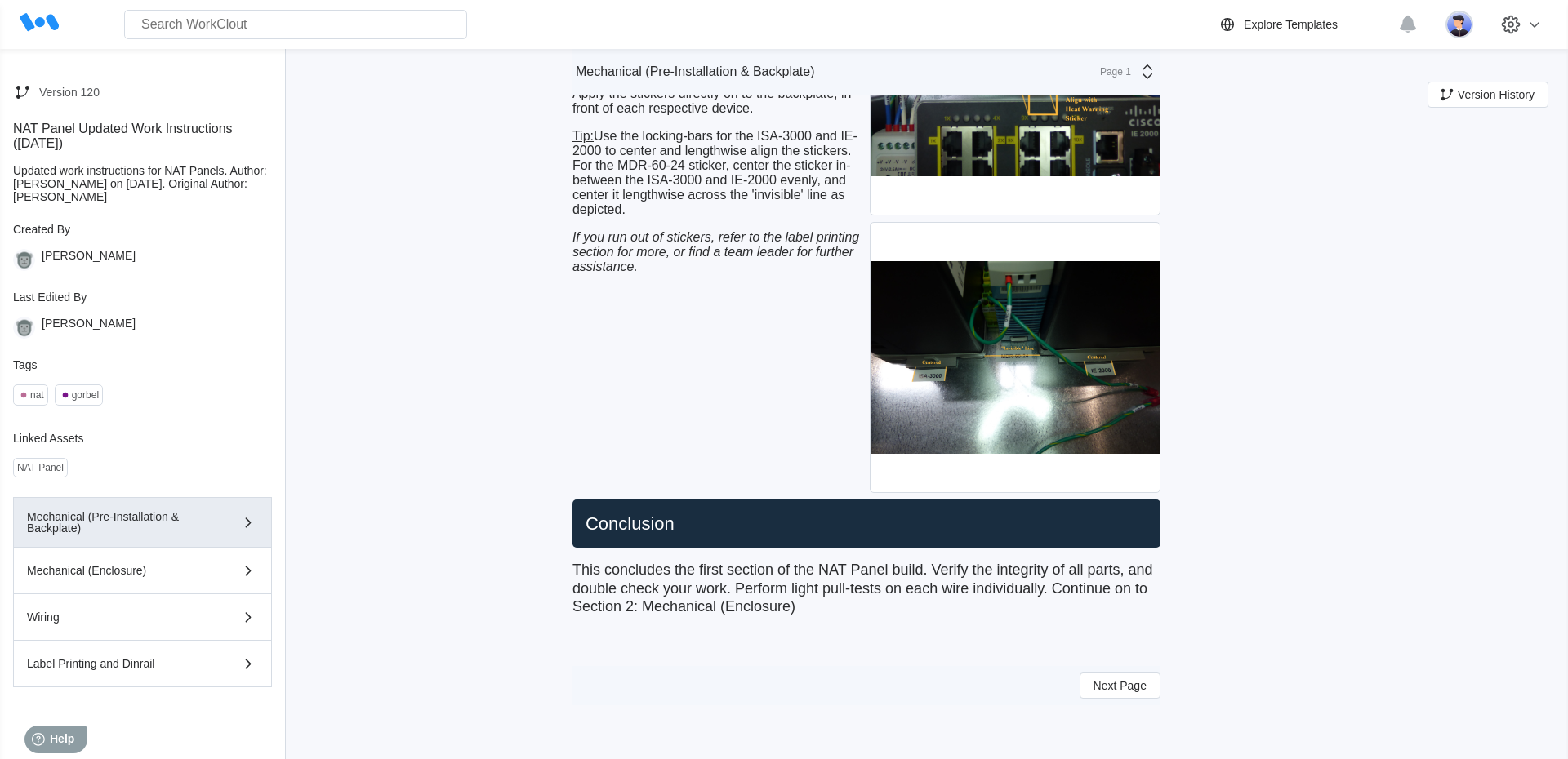
scroll to position [7520, 0]
click at [1108, 681] on span "Next Page" at bounding box center [1120, 685] width 53 height 11
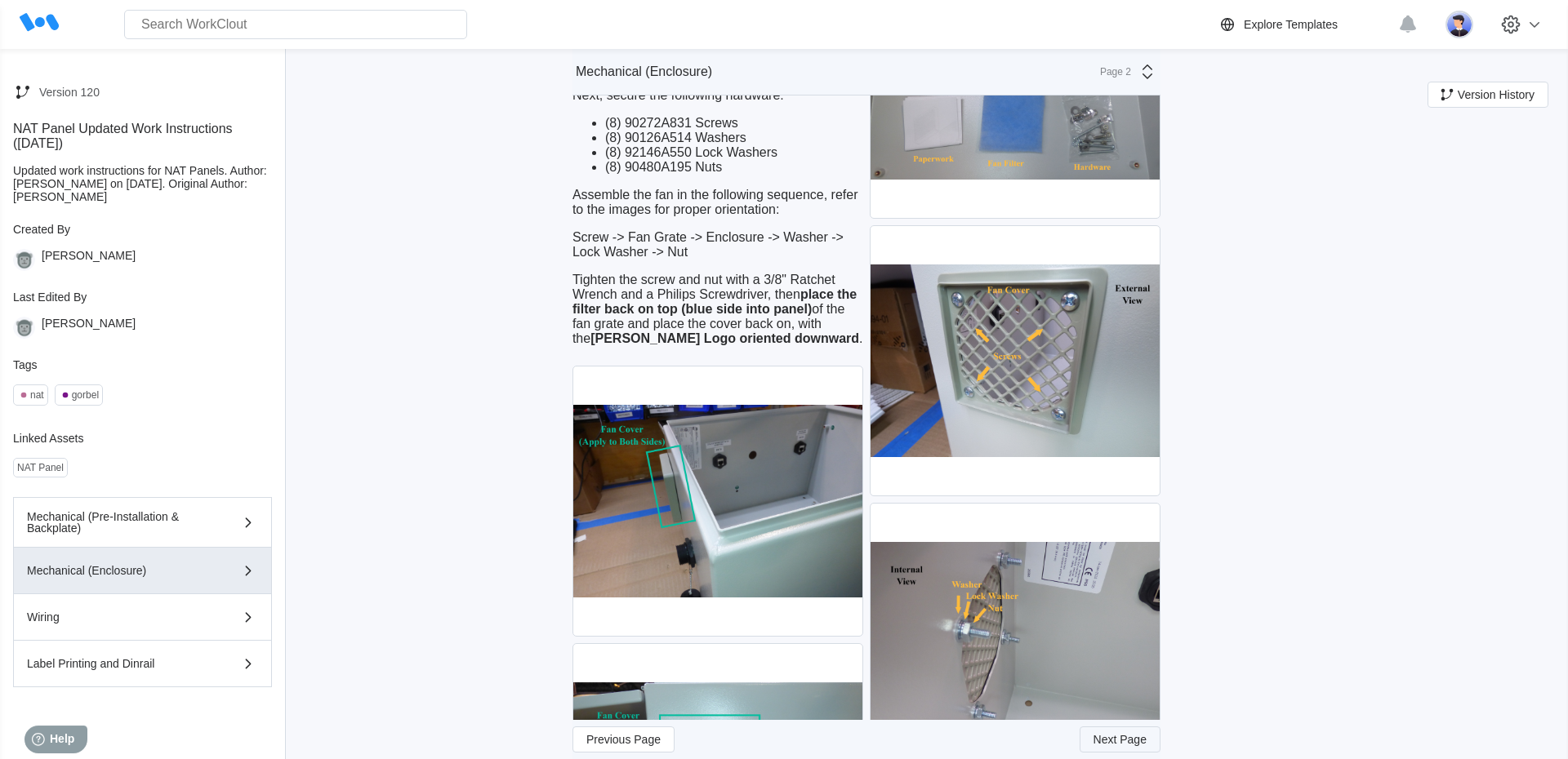
scroll to position [2763, 0]
